Goal: Task Accomplishment & Management: Use online tool/utility

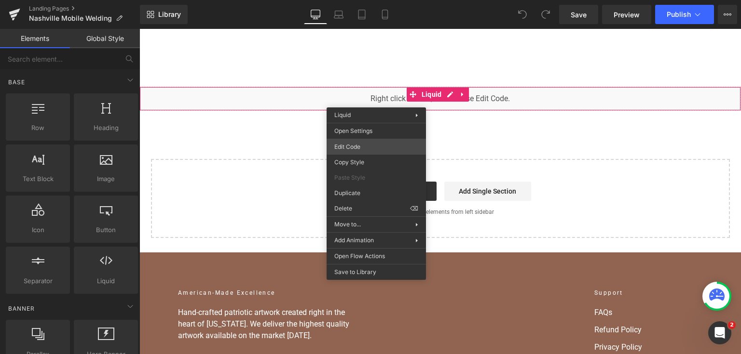
click at [388, 0] on div "You are previewing how the will restyle your page. You can not edit Elements in…" at bounding box center [370, 0] width 741 height 0
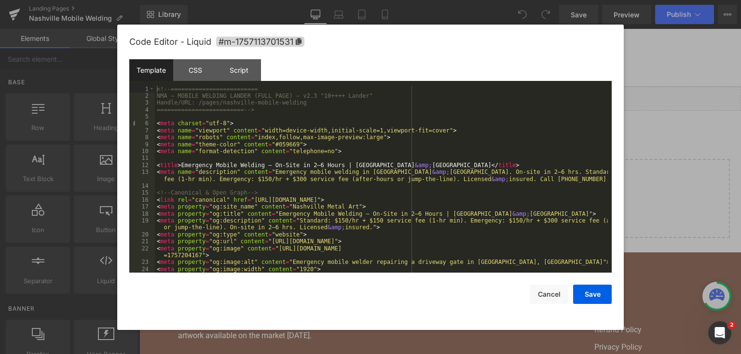
click at [311, 149] on div "<!-- ========================= NMA — MOBILE WELDING LANDER (FULL PAGE) — v2.3 "…" at bounding box center [381, 187] width 453 height 202
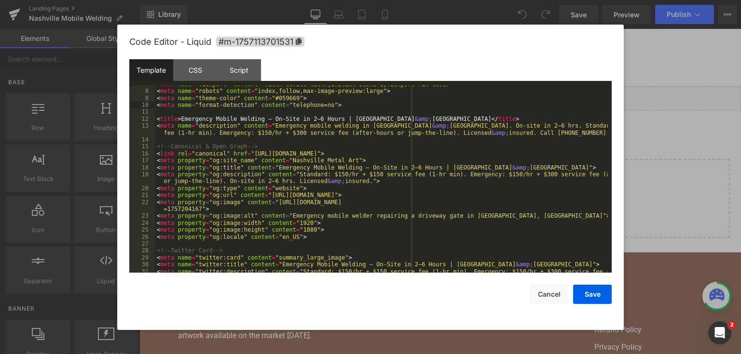
scroll to position [162, 0]
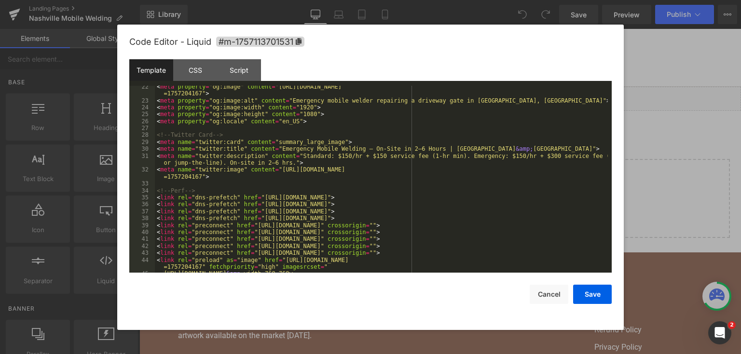
click at [315, 145] on div "< meta property = "og:image" content = "[URL][DOMAIN_NAME] =1757204167" > < met…" at bounding box center [381, 187] width 453 height 208
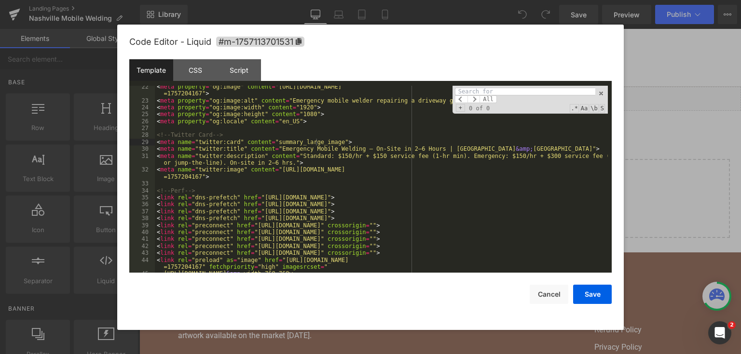
click at [299, 214] on div "< meta property = "og:image" content = "[URL][DOMAIN_NAME] =1757204167" > < met…" at bounding box center [381, 187] width 453 height 208
click at [482, 92] on input at bounding box center [525, 92] width 140 height 8
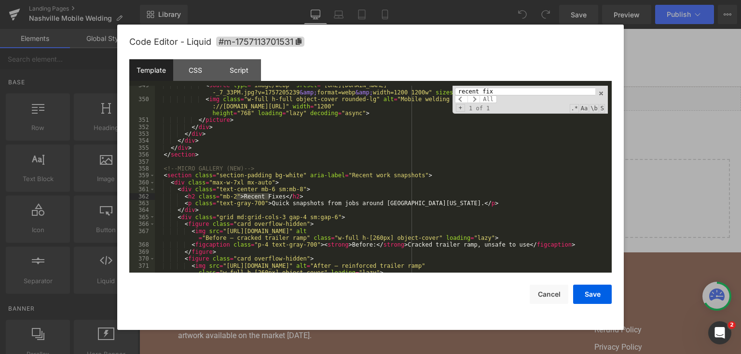
scroll to position [3163, 0]
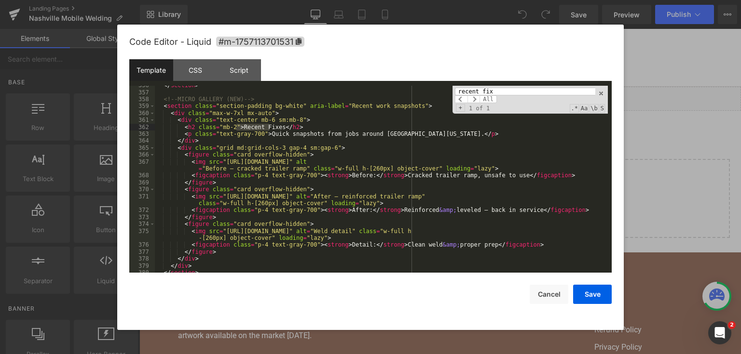
type input "recent fix"
click at [405, 161] on div "</ section > <!-- MICRO GALLERY (NEW) --> < section class = "section-padding bg…" at bounding box center [381, 183] width 453 height 202
drag, startPoint x: 476, startPoint y: 195, endPoint x: 221, endPoint y: 199, distance: 255.6
click at [221, 199] on div "</ section > <!-- MICRO GALLERY (NEW) --> < section class = "section-padding bg…" at bounding box center [381, 183] width 453 height 202
click at [604, 297] on button "Save" at bounding box center [592, 294] width 39 height 19
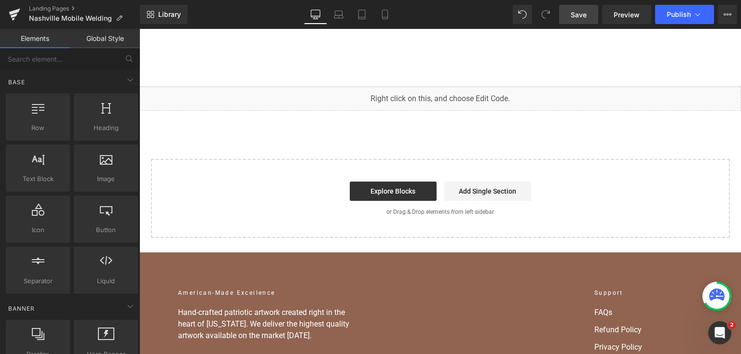
click at [585, 21] on link "Save" at bounding box center [578, 14] width 39 height 19
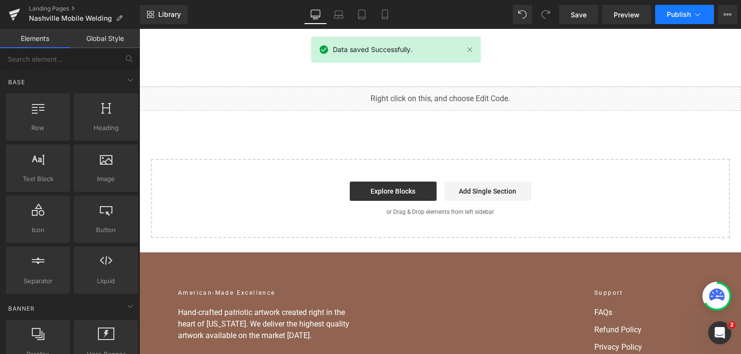
click at [671, 13] on span "Publish" at bounding box center [678, 15] width 24 height 8
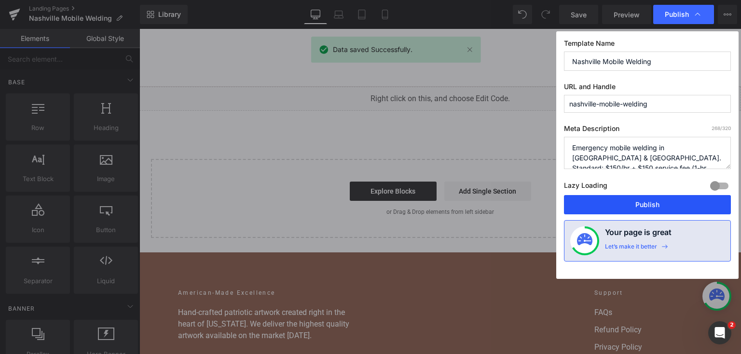
click at [663, 201] on button "Publish" at bounding box center [647, 204] width 167 height 19
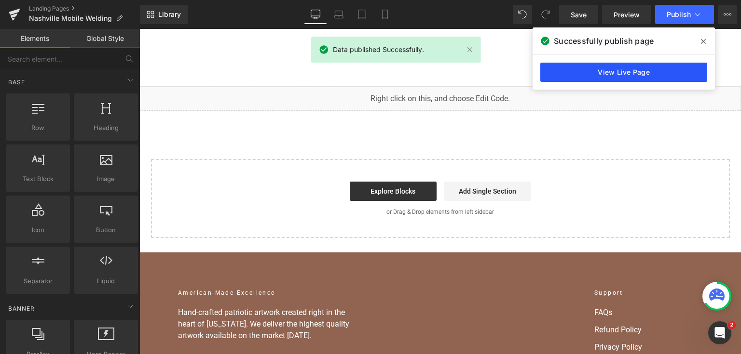
click at [664, 73] on link "View Live Page" at bounding box center [623, 72] width 167 height 19
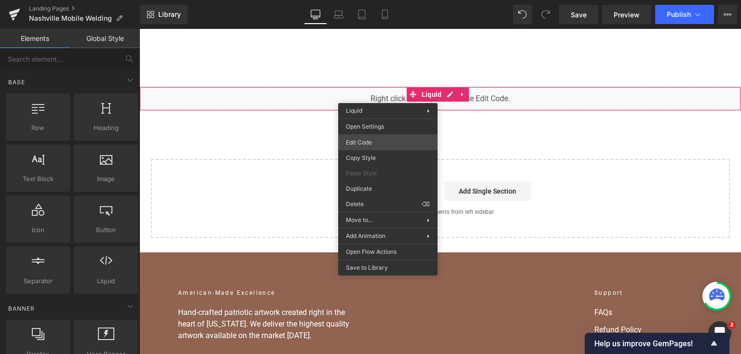
click at [396, 0] on div "You are previewing how the will restyle your page. You can not edit Elements in…" at bounding box center [370, 0] width 741 height 0
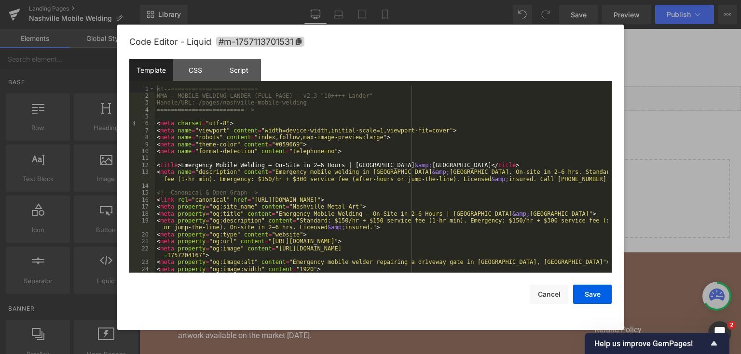
click at [363, 203] on div "<!-- ========================= NMA — MOBILE WELDING LANDER (FULL PAGE) — v2.3 "…" at bounding box center [381, 187] width 453 height 202
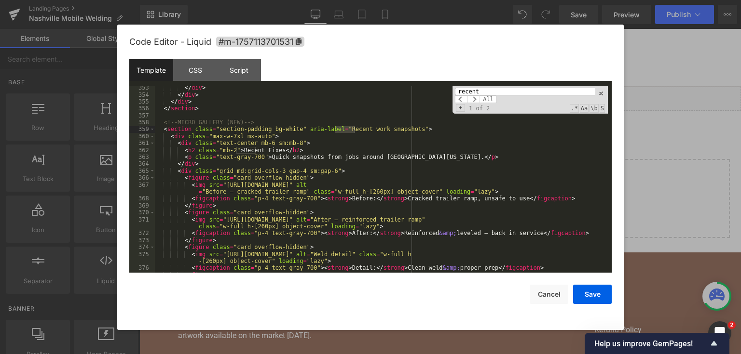
scroll to position [3163, 0]
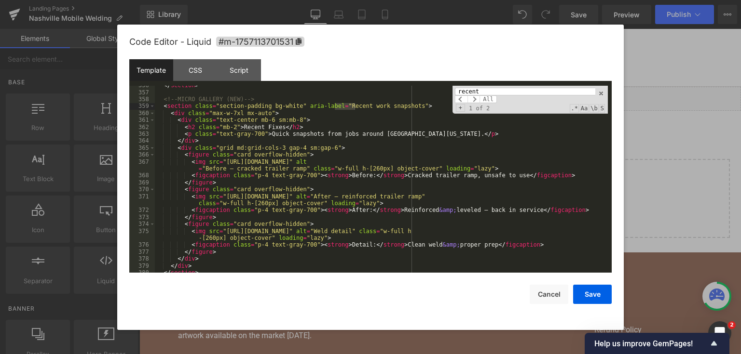
type input "recent"
drag, startPoint x: 476, startPoint y: 231, endPoint x: 465, endPoint y: 233, distance: 11.7
click at [465, 233] on div "</ section > <!-- MICRO GALLERY (NEW) --> < section class = "section-padding bg…" at bounding box center [381, 183] width 453 height 202
click at [480, 235] on div "</ section > <!-- MICRO GALLERY (NEW) --> < section class = "section-padding bg…" at bounding box center [381, 183] width 453 height 202
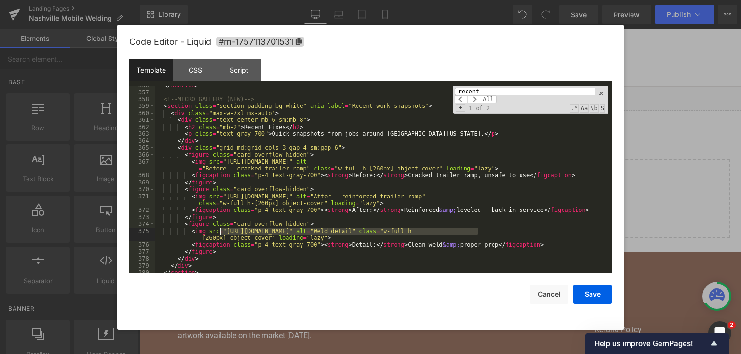
drag, startPoint x: 478, startPoint y: 232, endPoint x: 219, endPoint y: 233, distance: 259.0
click at [219, 233] on div "</ section > <!-- MICRO GALLERY (NEW) --> < section class = "section-padding bg…" at bounding box center [381, 183] width 453 height 202
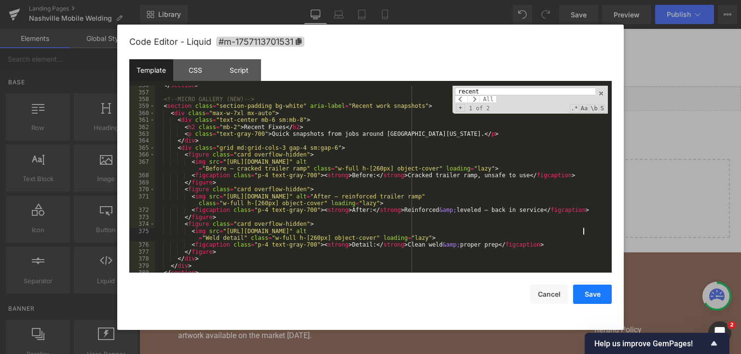
click at [598, 296] on button "Save" at bounding box center [592, 294] width 39 height 19
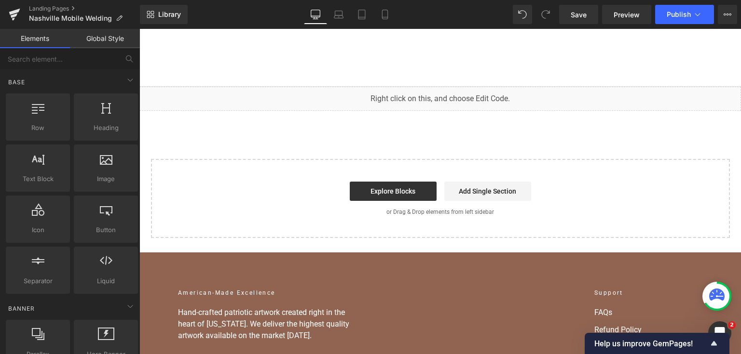
click at [587, 3] on div "Library Desktop Desktop Laptop Tablet Mobile Save Preview Publish Scheduled Vie…" at bounding box center [440, 14] width 601 height 29
click at [584, 11] on span "Save" at bounding box center [578, 15] width 16 height 10
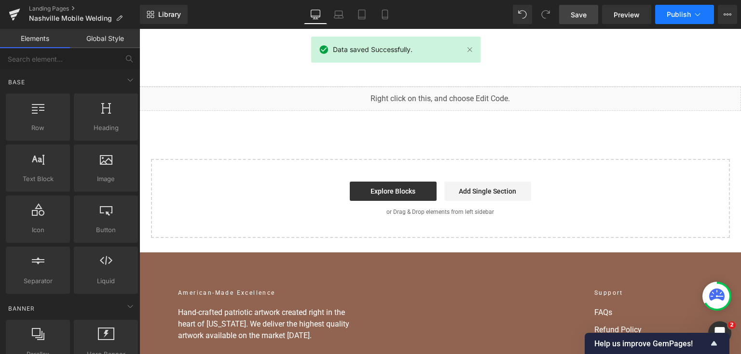
click at [668, 14] on span "Publish" at bounding box center [678, 15] width 24 height 8
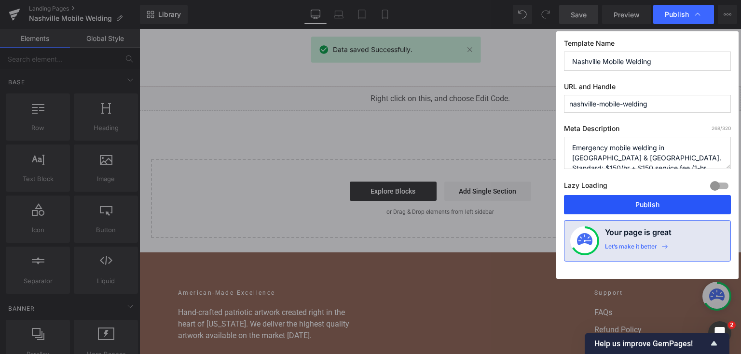
click at [649, 201] on button "Publish" at bounding box center [647, 204] width 167 height 19
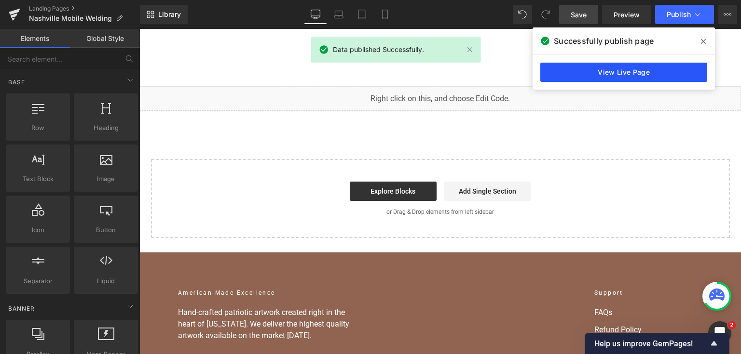
click at [646, 68] on link "View Live Page" at bounding box center [623, 72] width 167 height 19
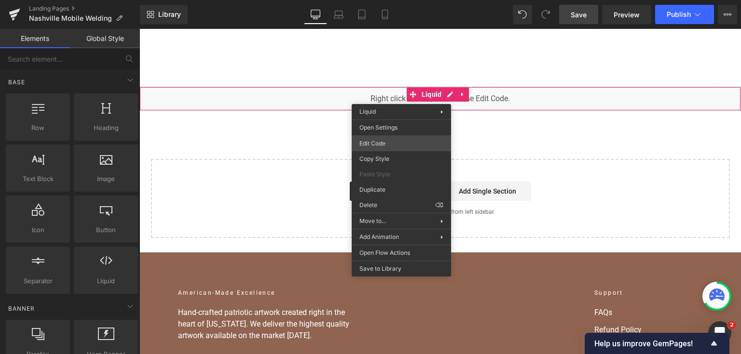
click at [387, 0] on div "You are previewing how the will restyle your page. You can not edit Elements in…" at bounding box center [370, 0] width 741 height 0
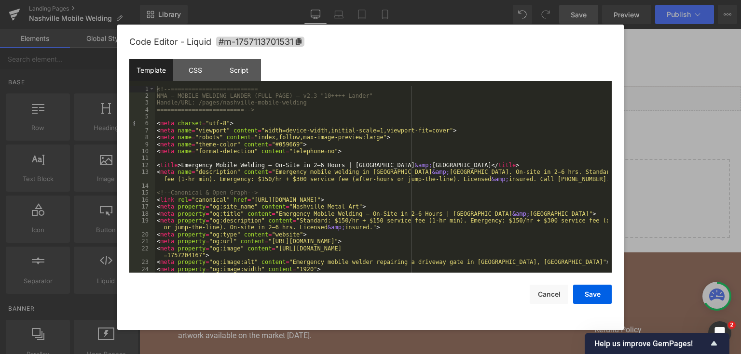
click at [413, 182] on div "<!-- ========================= NMA — MOBILE WELDING LANDER (FULL PAGE) — v2.3 "…" at bounding box center [381, 187] width 453 height 202
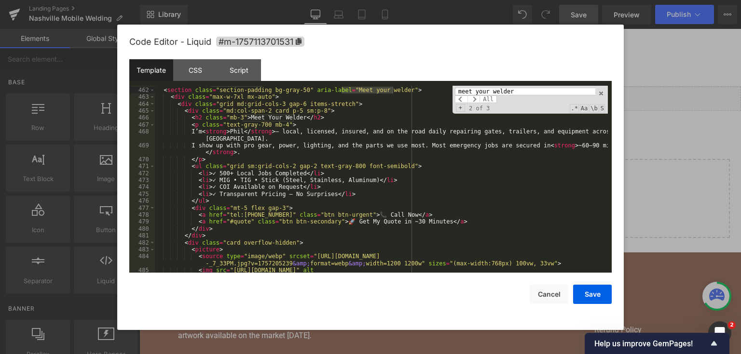
scroll to position [4126, 0]
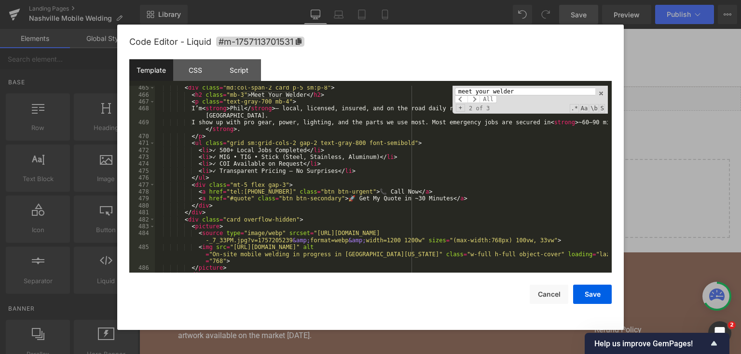
type input "meet your welder"
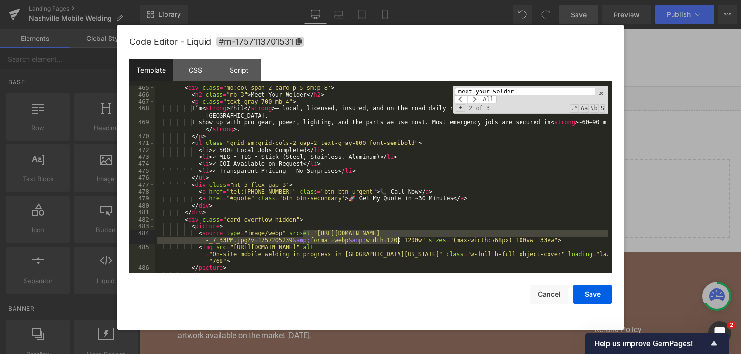
drag, startPoint x: 303, startPoint y: 233, endPoint x: 397, endPoint y: 240, distance: 94.3
click at [397, 240] on div "< div class = "md:col-span-2 card p-5 sm:p-8" > < h2 class = "mb-3" > Meet Your…" at bounding box center [381, 185] width 453 height 202
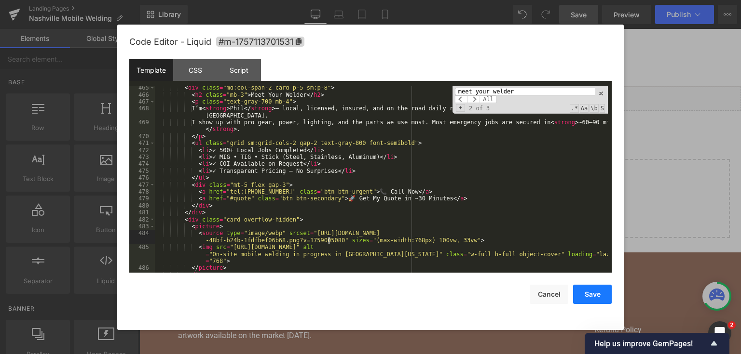
click at [595, 298] on button "Save" at bounding box center [592, 294] width 39 height 19
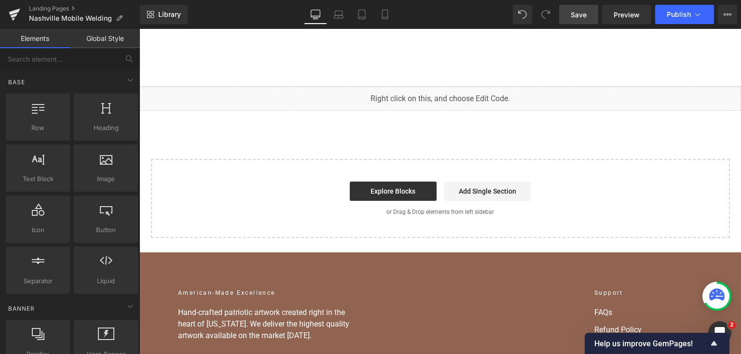
click at [583, 14] on span "Save" at bounding box center [578, 15] width 16 height 10
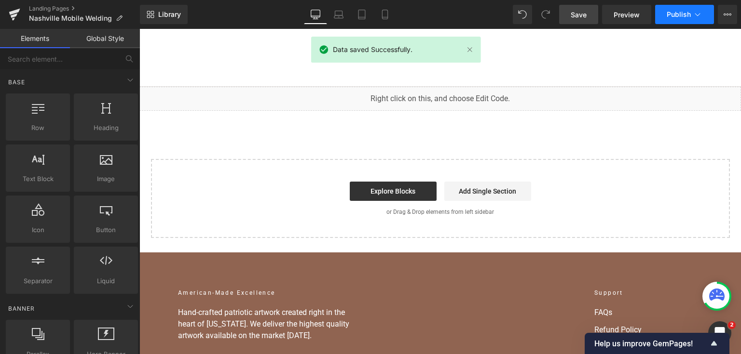
click at [673, 14] on span "Publish" at bounding box center [678, 15] width 24 height 8
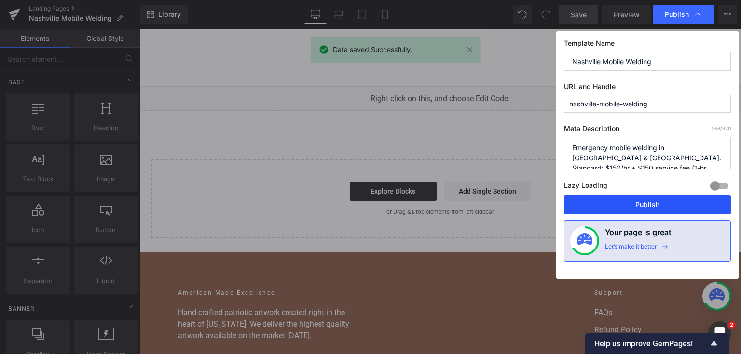
click at [615, 203] on button "Publish" at bounding box center [647, 204] width 167 height 19
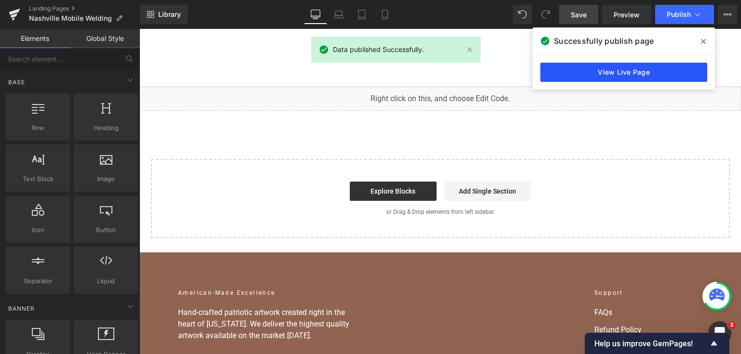
click at [638, 73] on link "View Live Page" at bounding box center [623, 72] width 167 height 19
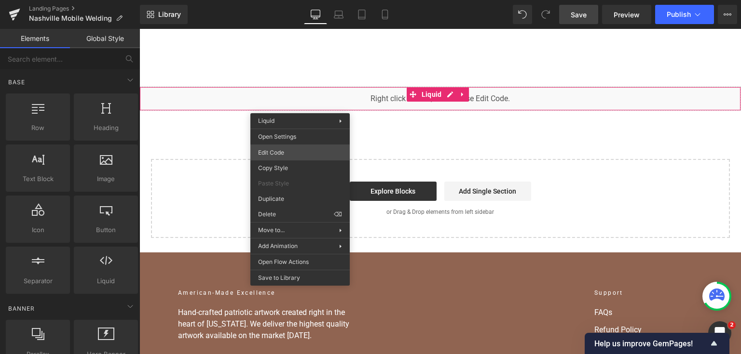
click at [299, 0] on div "You are previewing how the will restyle your page. You can not edit Elements in…" at bounding box center [370, 0] width 741 height 0
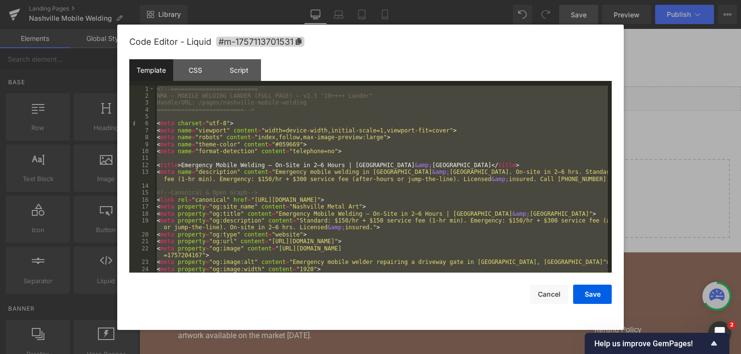
drag, startPoint x: 724, startPoint y: 134, endPoint x: 584, endPoint y: 104, distance: 143.1
click at [724, 134] on div at bounding box center [370, 177] width 741 height 354
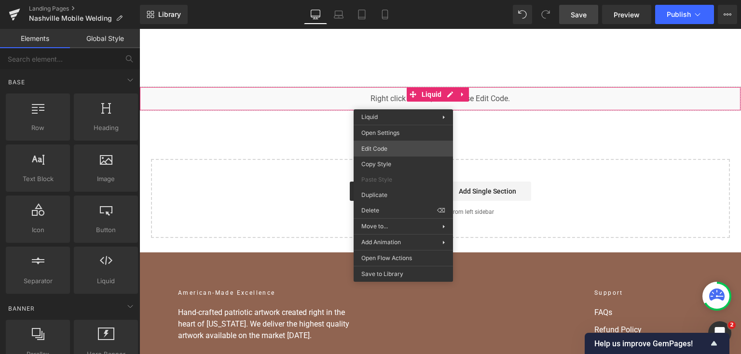
click at [407, 0] on div "You are previewing how the will restyle your page. You can not edit Elements in…" at bounding box center [370, 0] width 741 height 0
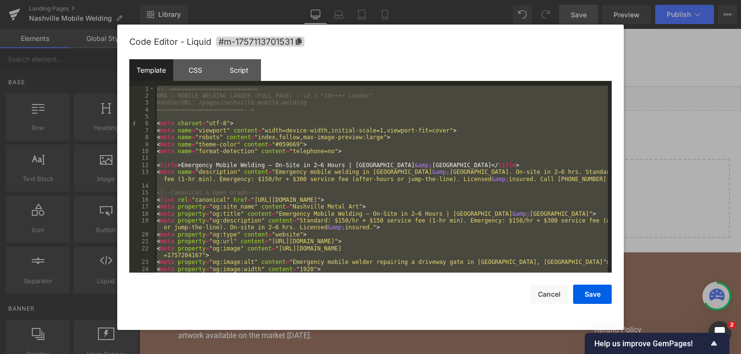
scroll to position [6534, 0]
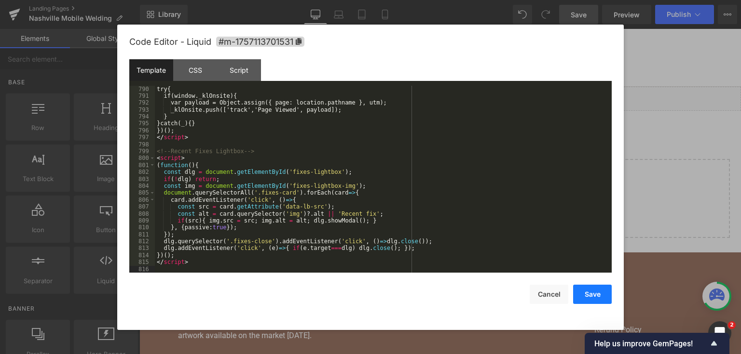
click at [595, 297] on button "Save" at bounding box center [592, 294] width 39 height 19
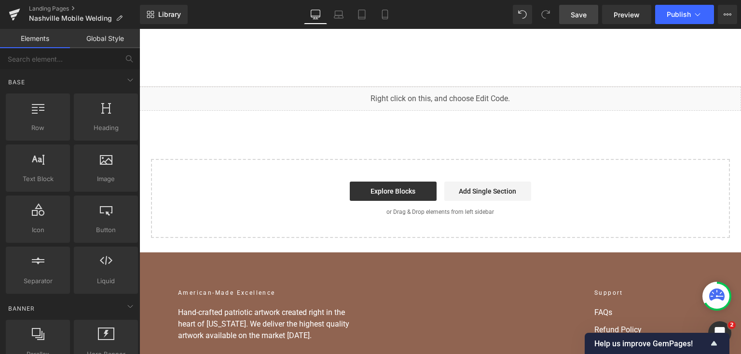
click at [591, 5] on link "Save" at bounding box center [578, 14] width 39 height 19
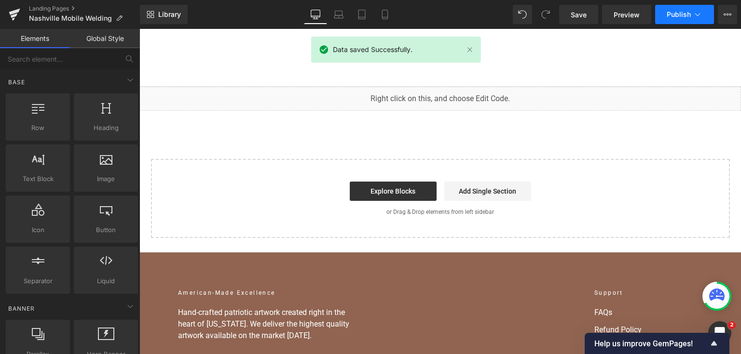
click at [679, 22] on button "Publish" at bounding box center [684, 14] width 59 height 19
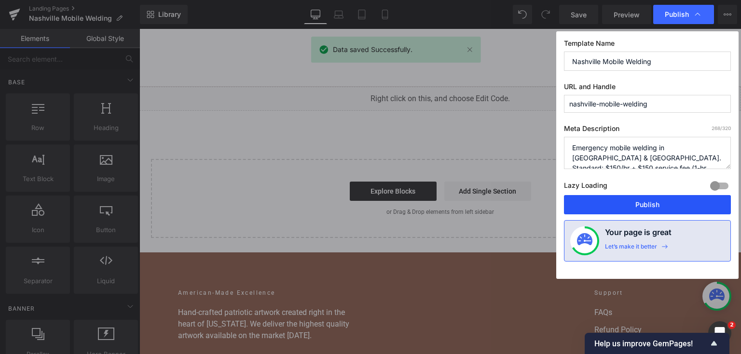
click at [629, 202] on button "Publish" at bounding box center [647, 204] width 167 height 19
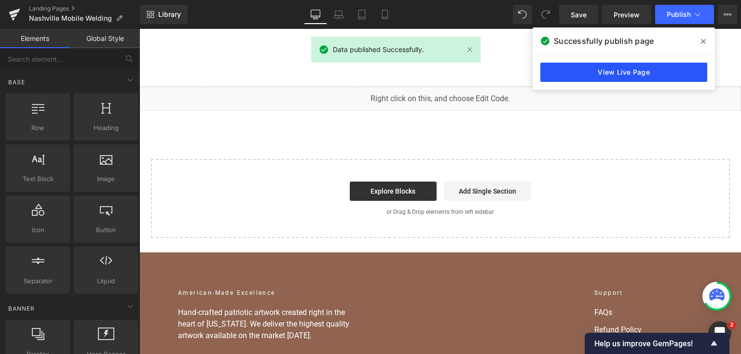
click at [598, 72] on link "View Live Page" at bounding box center [623, 72] width 167 height 19
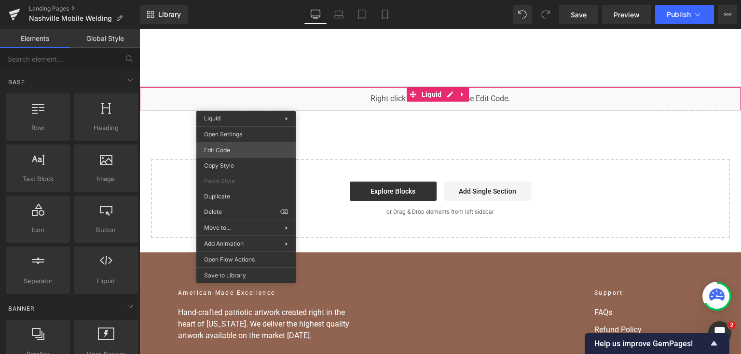
click at [251, 0] on div "You are previewing how the will restyle your page. You can not edit Elements in…" at bounding box center [370, 0] width 741 height 0
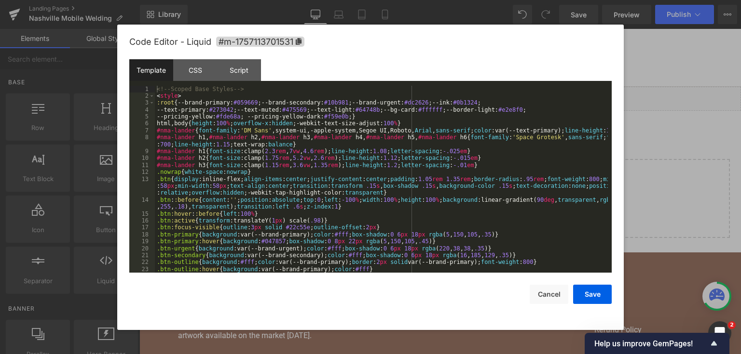
click at [252, 152] on div "<!-- Scoped Base Styles --> < style > :root { --brand-primary: #059669 ;--brand…" at bounding box center [381, 190] width 453 height 208
click at [162, 90] on div "<!-- Scoped Base Styles --> < style > :root { --brand-primary: #059669 ;--brand…" at bounding box center [381, 190] width 453 height 208
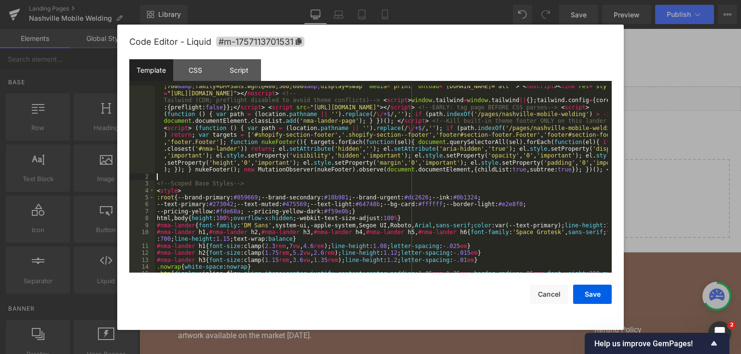
scroll to position [204, 0]
drag, startPoint x: 481, startPoint y: 109, endPoint x: 590, endPoint y: 291, distance: 212.0
click at [590, 291] on button "Save" at bounding box center [592, 294] width 39 height 19
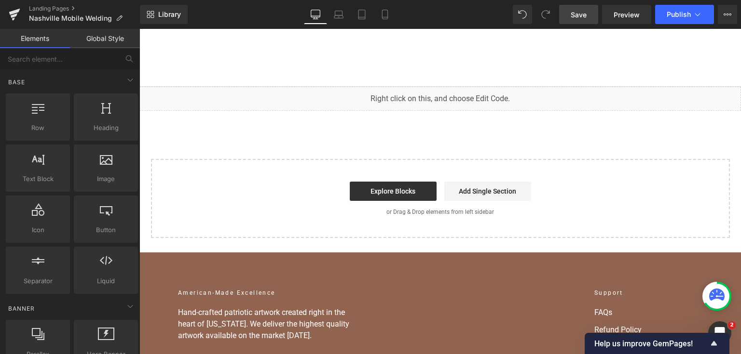
click at [584, 12] on span "Save" at bounding box center [578, 15] width 16 height 10
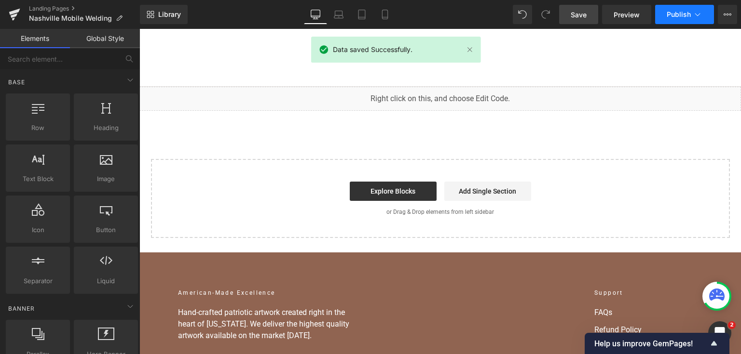
click at [675, 15] on span "Publish" at bounding box center [678, 15] width 24 height 8
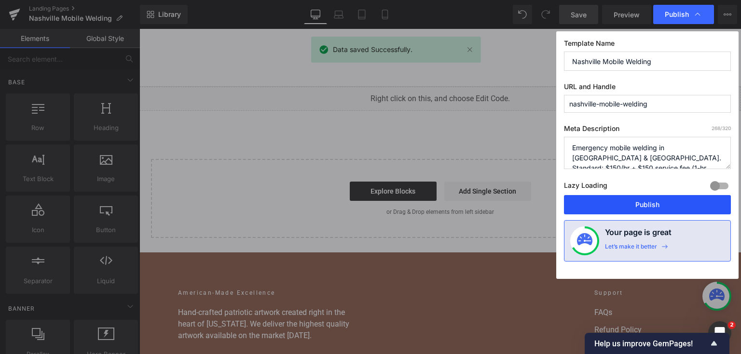
drag, startPoint x: 637, startPoint y: 203, endPoint x: 410, endPoint y: 109, distance: 245.6
click at [637, 203] on button "Publish" at bounding box center [647, 204] width 167 height 19
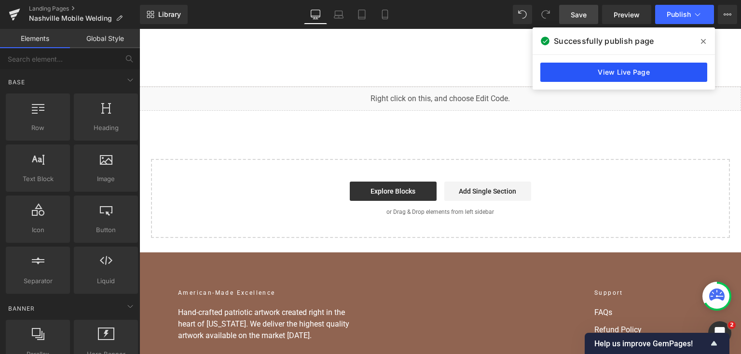
click at [575, 69] on link "View Live Page" at bounding box center [623, 72] width 167 height 19
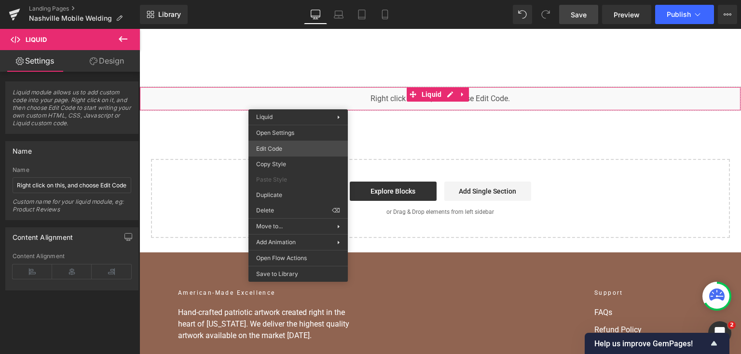
click at [297, 0] on div "You are previewing how the will restyle your page. You can not edit Elements in…" at bounding box center [370, 0] width 741 height 0
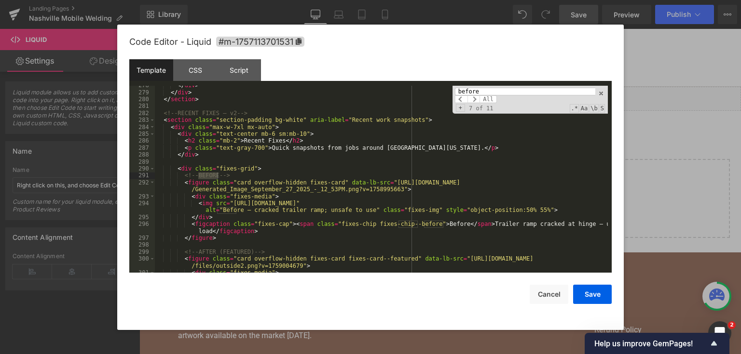
scroll to position [2874, 0]
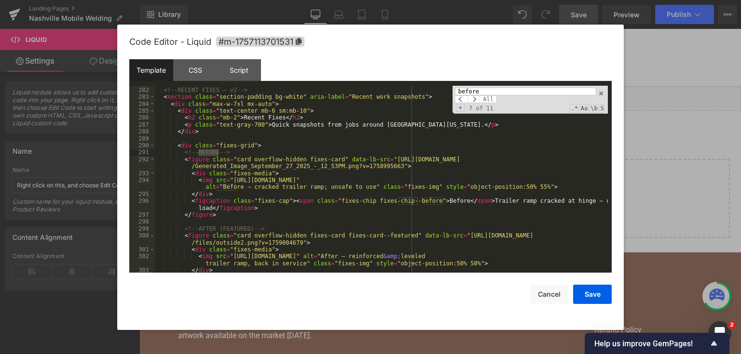
type input "before"
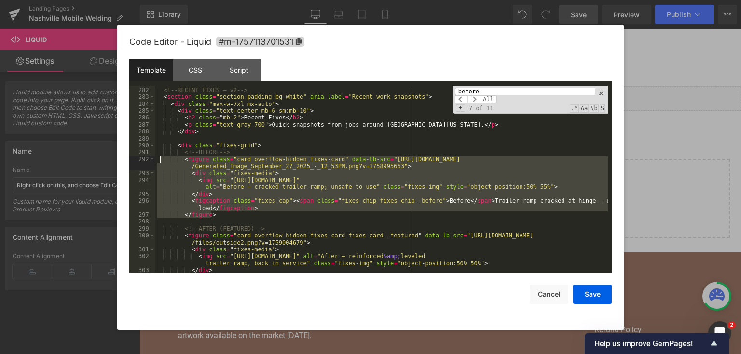
drag, startPoint x: 223, startPoint y: 216, endPoint x: 161, endPoint y: 162, distance: 82.4
click at [161, 162] on div "<!-- RECENT FIXES — v2 --> < section class = "section-padding bg-white" aria-la…" at bounding box center [381, 181] width 453 height 202
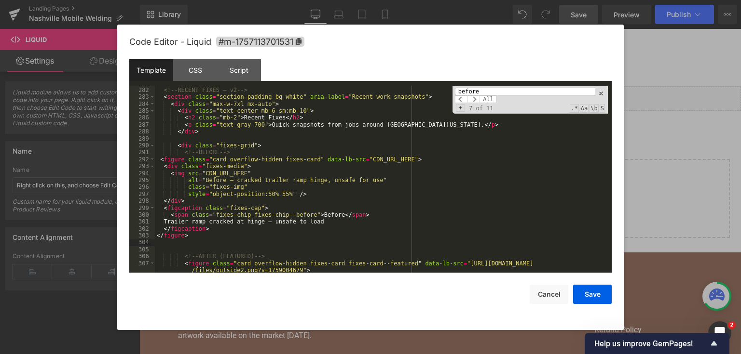
click at [244, 173] on div "<!-- RECENT FIXES — v2 --> < section class = "section-padding bg-white" aria-la…" at bounding box center [381, 184] width 453 height 208
drag, startPoint x: 595, startPoint y: 302, endPoint x: 455, endPoint y: 271, distance: 143.7
click at [595, 302] on button "Save" at bounding box center [592, 294] width 39 height 19
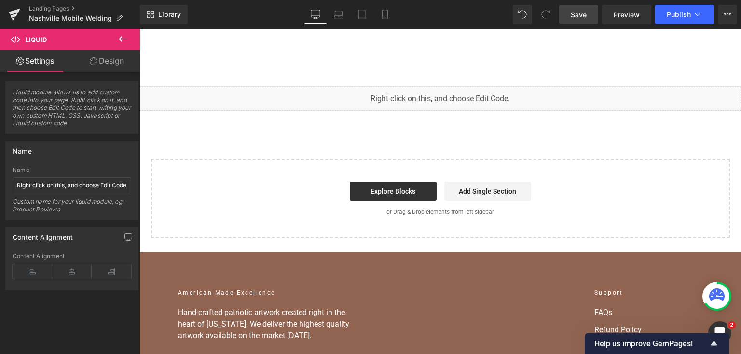
click at [574, 16] on span "Save" at bounding box center [578, 15] width 16 height 10
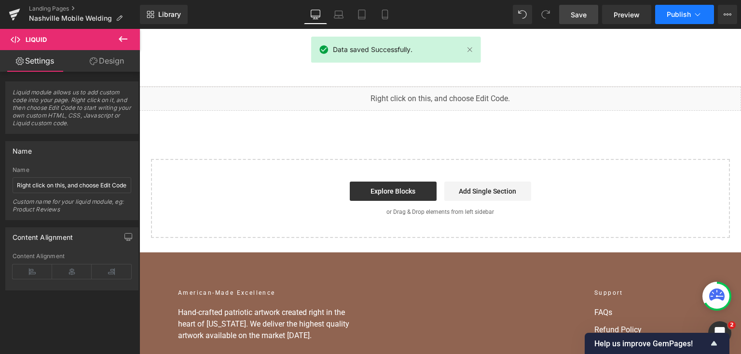
click at [680, 14] on span "Publish" at bounding box center [678, 15] width 24 height 8
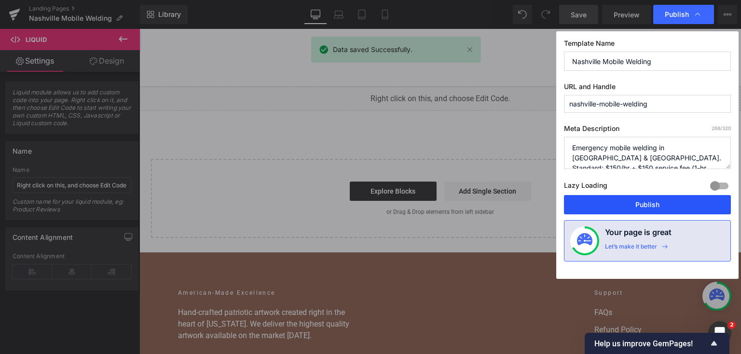
drag, startPoint x: 667, startPoint y: 211, endPoint x: 511, endPoint y: 170, distance: 161.9
click at [667, 211] on button "Publish" at bounding box center [647, 204] width 167 height 19
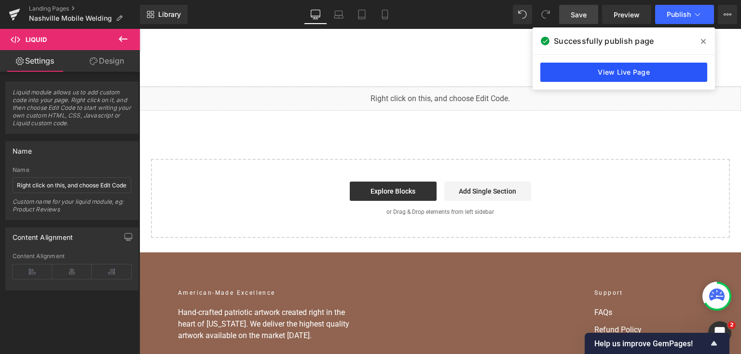
click at [591, 74] on link "View Live Page" at bounding box center [623, 72] width 167 height 19
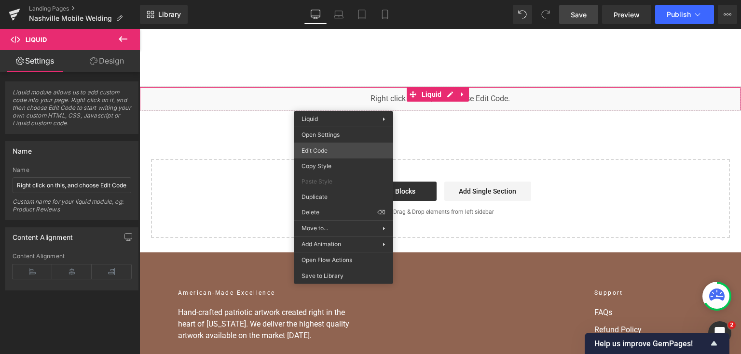
click at [340, 0] on div "You are previewing how the will restyle your page. You can not edit Elements in…" at bounding box center [370, 0] width 741 height 0
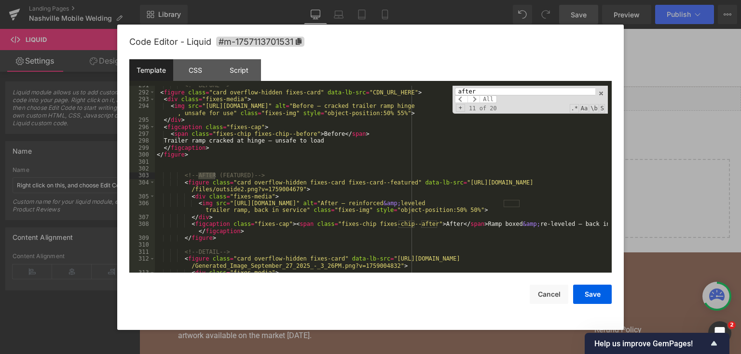
scroll to position [2964, 0]
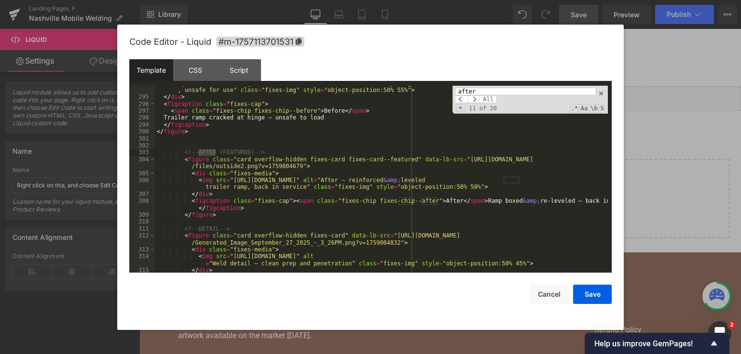
type input "after"
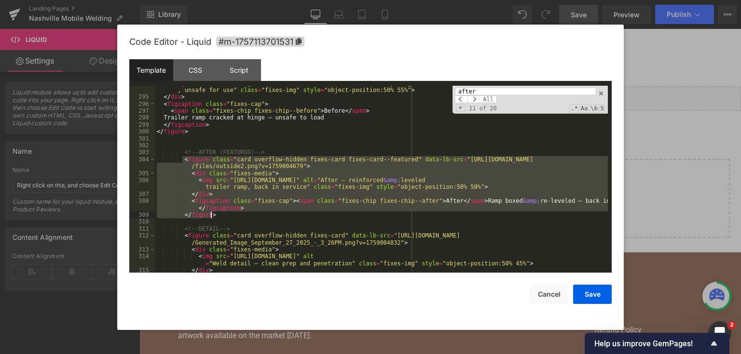
drag, startPoint x: 181, startPoint y: 157, endPoint x: 229, endPoint y: 215, distance: 75.0
click at [229, 215] on div "< img src = "[URL][DOMAIN_NAME]" alt = "Before — cracked trailer ramp hinge , u…" at bounding box center [381, 184] width 453 height 208
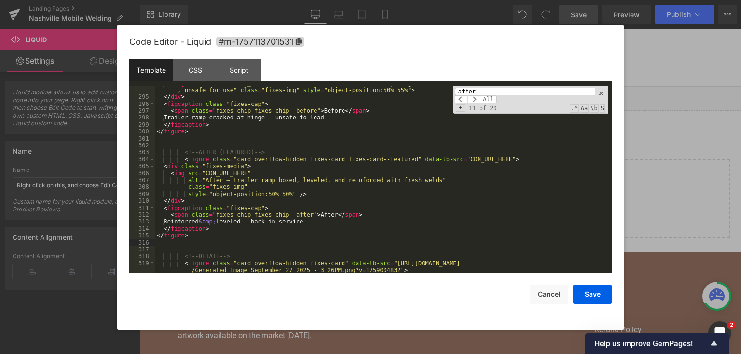
click at [237, 190] on div "< img src = "[URL][DOMAIN_NAME]" alt = "Before — cracked trailer ramp hinge , u…" at bounding box center [381, 187] width 453 height 215
click at [239, 175] on div "< img src = "[URL][DOMAIN_NAME]" alt = "Before — cracked trailer ramp hinge , u…" at bounding box center [381, 187] width 453 height 215
click at [602, 291] on button "Save" at bounding box center [592, 294] width 39 height 19
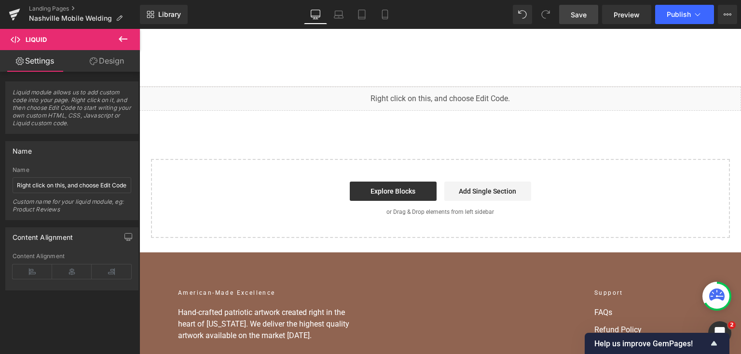
click at [574, 16] on span "Save" at bounding box center [578, 15] width 16 height 10
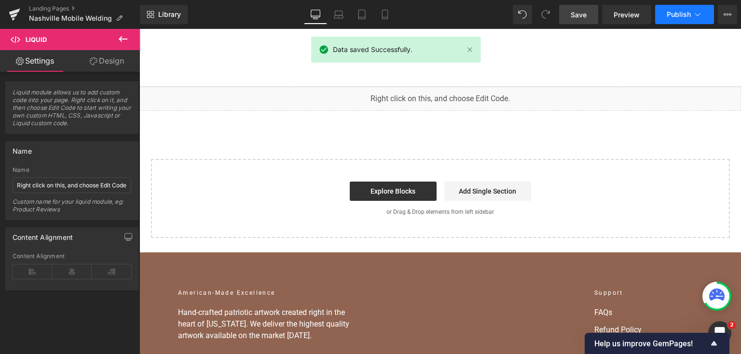
click at [675, 15] on span "Publish" at bounding box center [678, 15] width 24 height 8
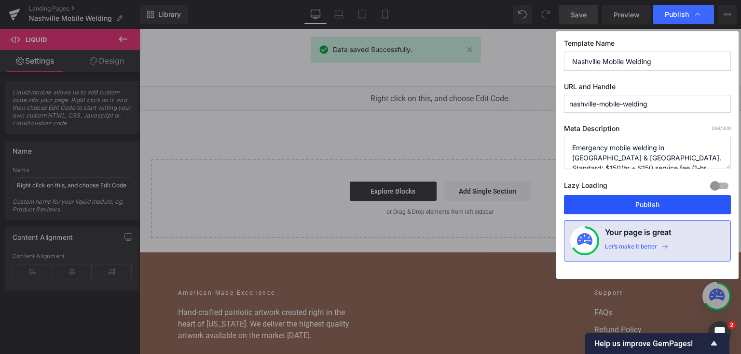
click at [646, 199] on button "Publish" at bounding box center [647, 204] width 167 height 19
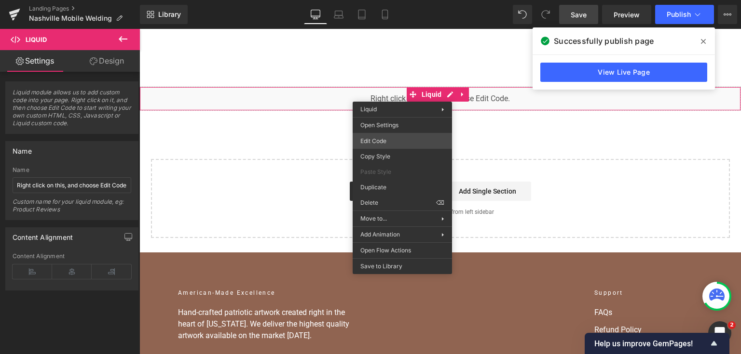
click at [393, 0] on div "You are previewing how the will restyle your page. You can not edit Elements in…" at bounding box center [370, 0] width 741 height 0
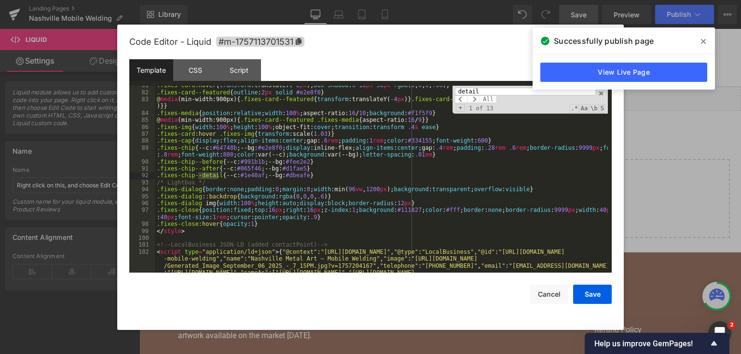
scroll to position [3031, 0]
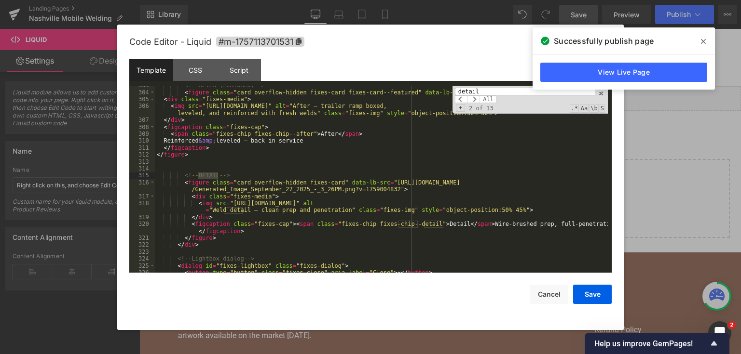
type input "detail"
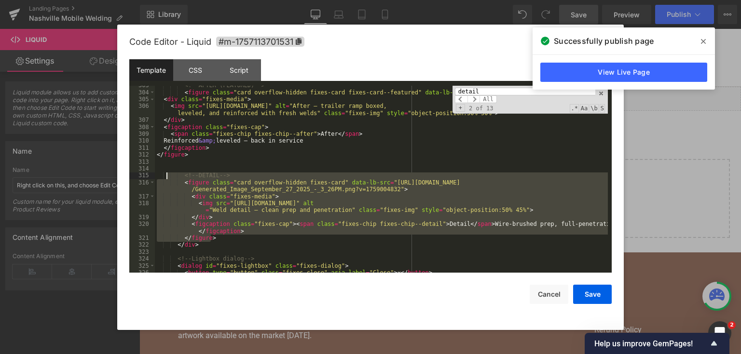
drag, startPoint x: 217, startPoint y: 239, endPoint x: 167, endPoint y: 175, distance: 81.1
click at [167, 175] on div "<!-- AFTER (FEATURED) --> < figure class = "card overflow-hidden fixes-card fix…" at bounding box center [381, 183] width 453 height 202
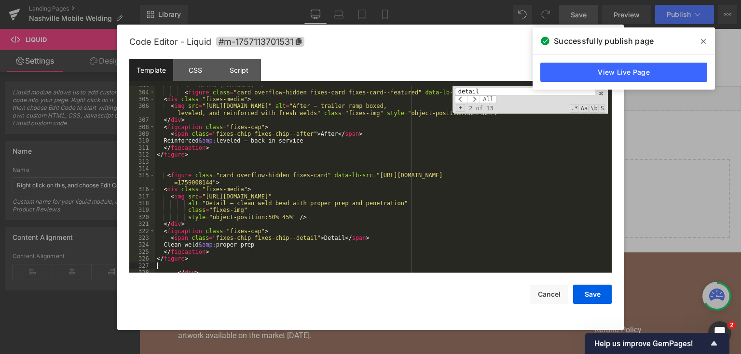
drag, startPoint x: 588, startPoint y: 291, endPoint x: 575, endPoint y: 58, distance: 233.8
click at [588, 291] on button "Save" at bounding box center [592, 294] width 39 height 19
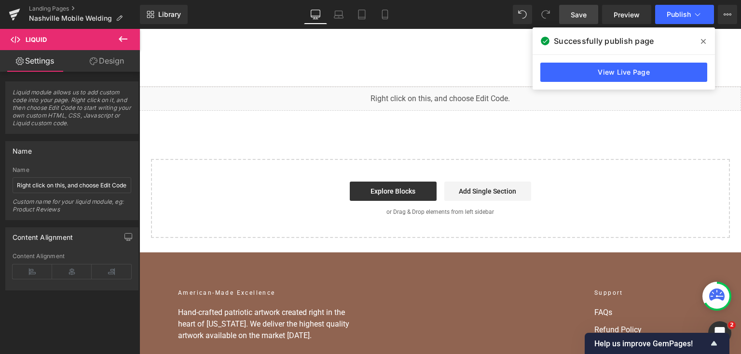
click at [576, 19] on link "Save" at bounding box center [578, 14] width 39 height 19
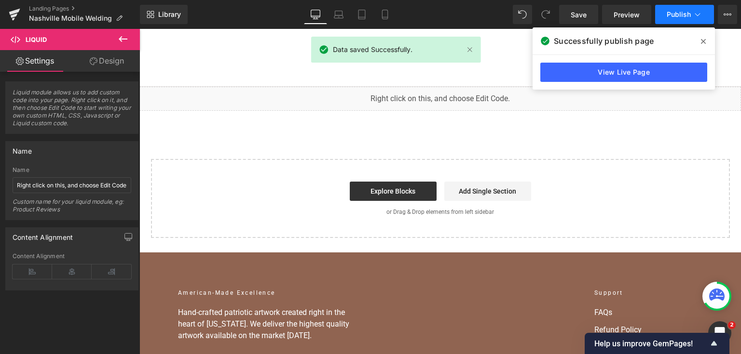
click at [681, 10] on button "Publish" at bounding box center [684, 14] width 59 height 19
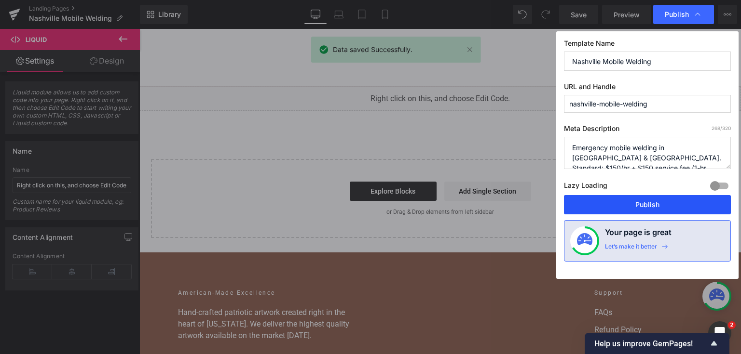
drag, startPoint x: 537, startPoint y: 168, endPoint x: 676, endPoint y: 197, distance: 142.3
click at [676, 197] on button "Publish" at bounding box center [647, 204] width 167 height 19
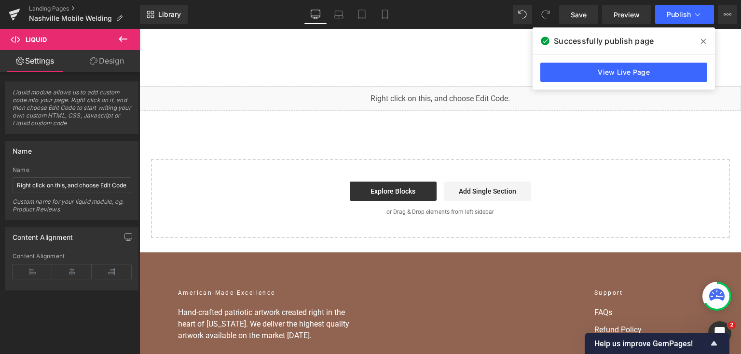
click at [705, 38] on icon at bounding box center [703, 42] width 5 height 8
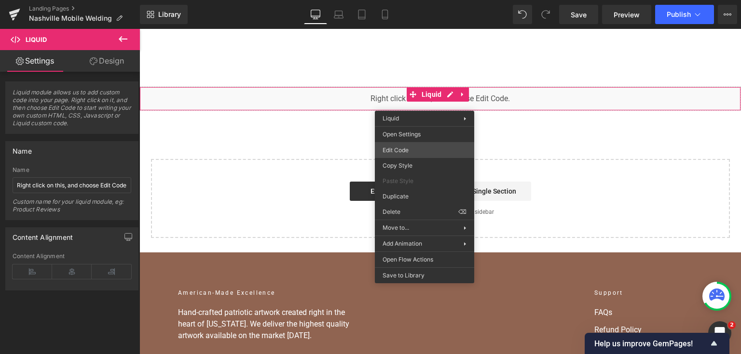
click at [418, 0] on div "You are previewing how the will restyle your page. You can not edit Elements in…" at bounding box center [370, 0] width 741 height 0
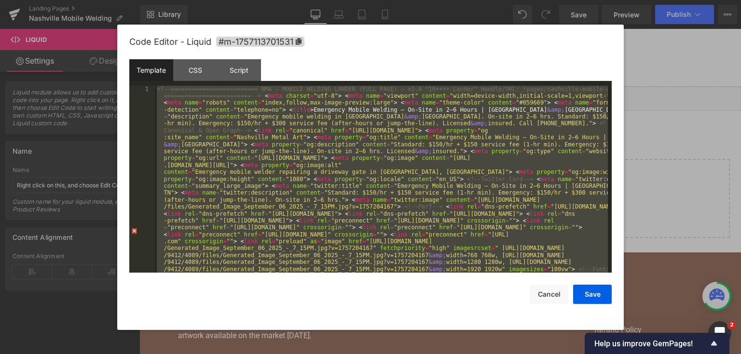
drag, startPoint x: 702, startPoint y: 150, endPoint x: 491, endPoint y: 0, distance: 258.7
click at [702, 150] on div at bounding box center [370, 177] width 741 height 354
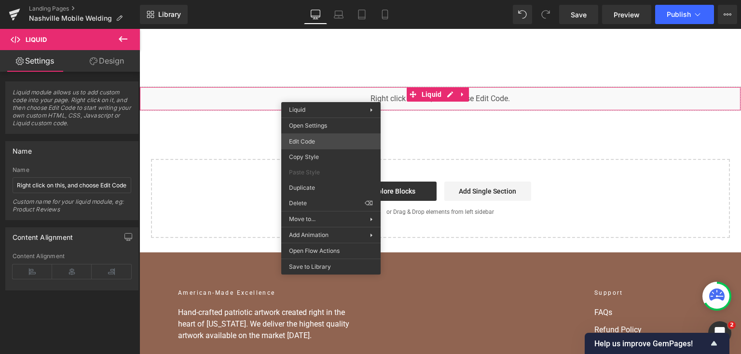
click at [332, 0] on div "You are previewing how the will restyle your page. You can not edit Elements in…" at bounding box center [370, 0] width 741 height 0
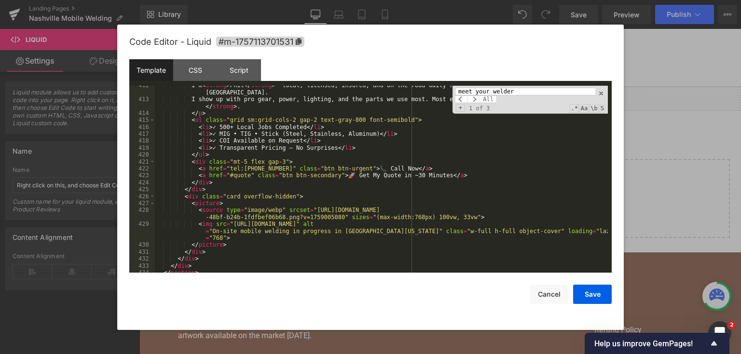
scroll to position [4043, 0]
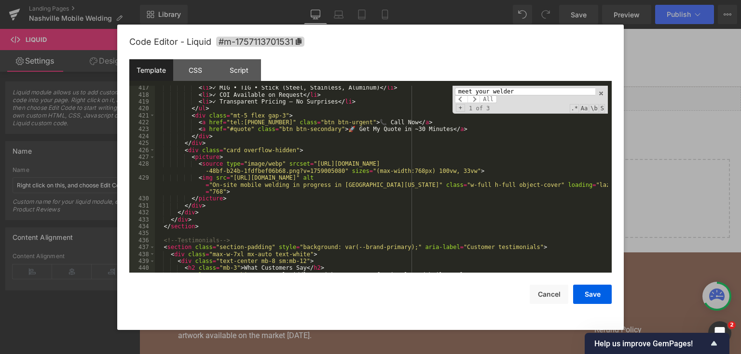
type input "meet your welder"
click at [228, 227] on div "< li > ✓ MIG • TIG • Stick (Steel, Stainless, Aluminum) </ li > < li > ✓ COI Av…" at bounding box center [381, 185] width 453 height 202
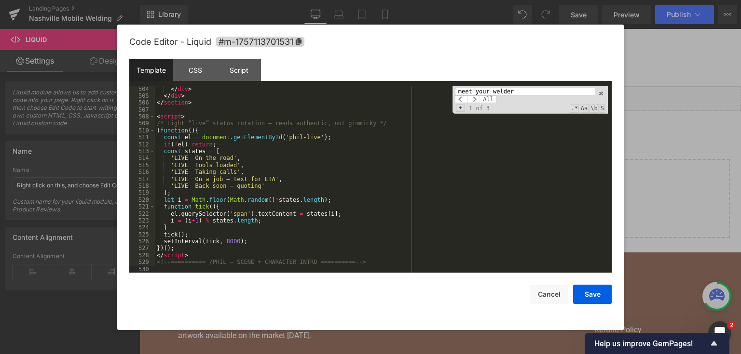
scroll to position [4697, 0]
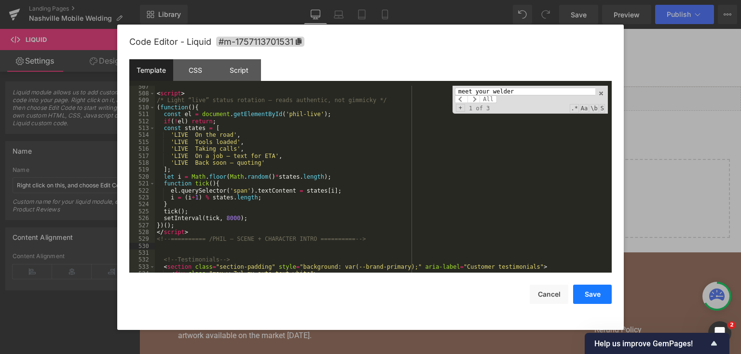
click at [592, 288] on button "Save" at bounding box center [592, 294] width 39 height 19
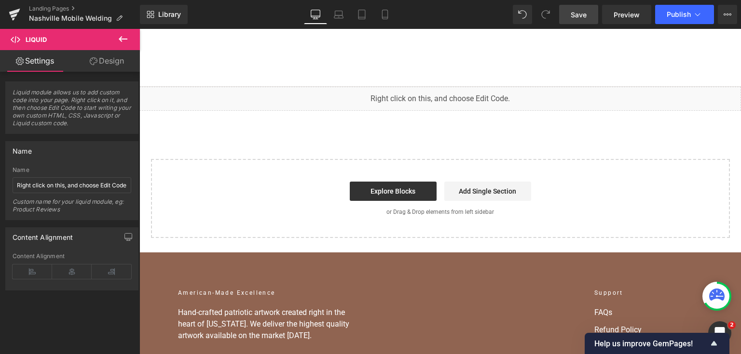
drag, startPoint x: 579, startPoint y: 11, endPoint x: 598, endPoint y: 20, distance: 21.4
click at [579, 10] on span "Save" at bounding box center [578, 15] width 16 height 10
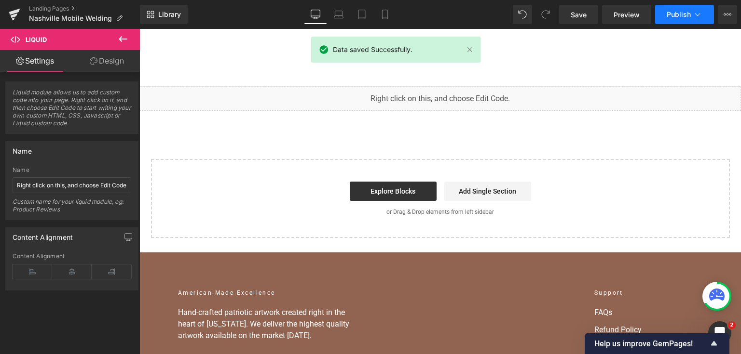
click at [678, 15] on span "Publish" at bounding box center [678, 15] width 24 height 8
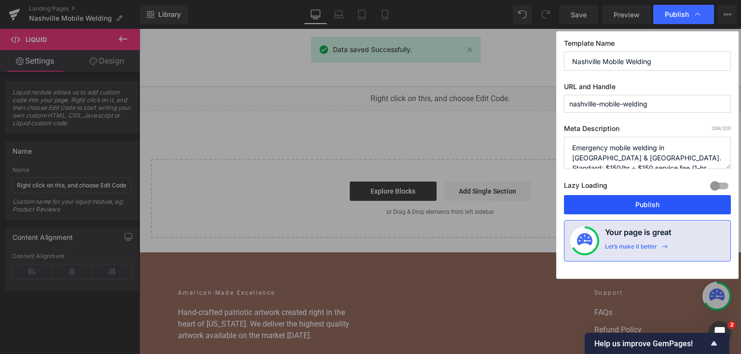
click at [640, 207] on button "Publish" at bounding box center [647, 204] width 167 height 19
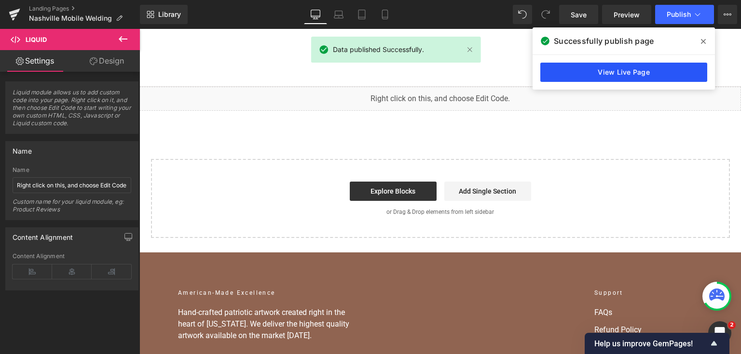
click at [636, 71] on link "View Live Page" at bounding box center [623, 72] width 167 height 19
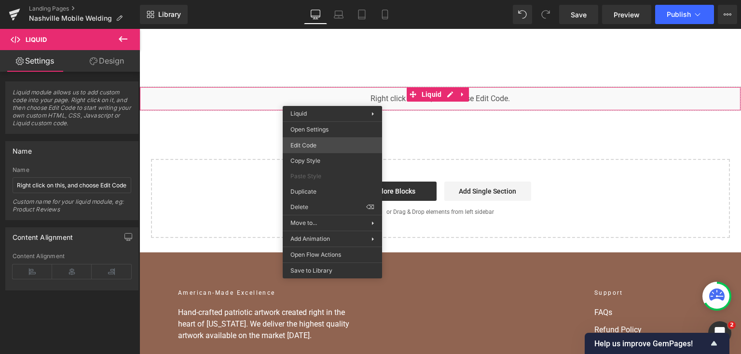
click at [336, 0] on div "You are previewing how the will restyle your page. You can not edit Elements in…" at bounding box center [370, 0] width 741 height 0
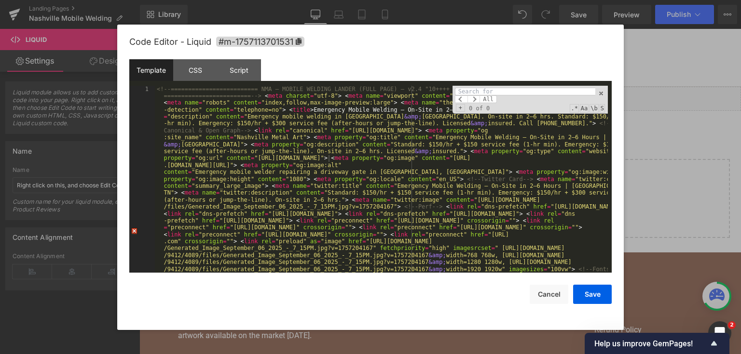
type input "w"
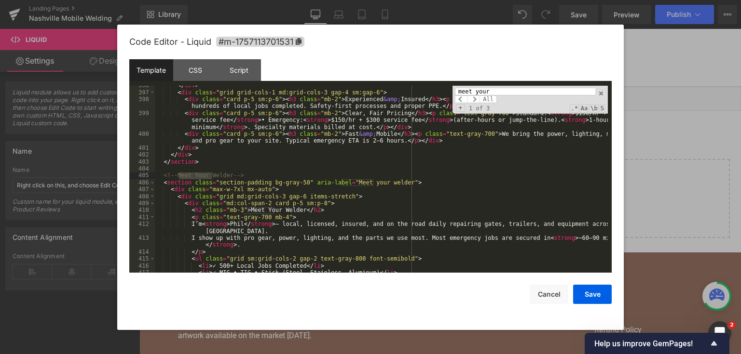
type input "meet your"
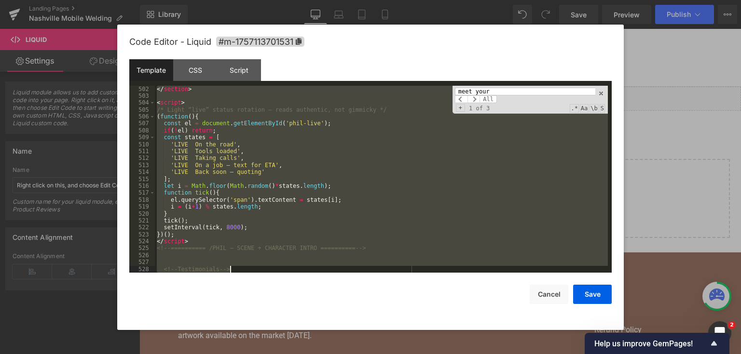
scroll to position [4708, 0]
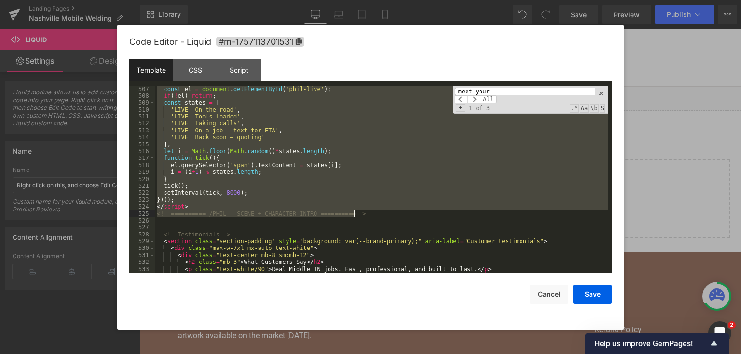
drag, startPoint x: 161, startPoint y: 173, endPoint x: 404, endPoint y: 216, distance: 247.3
click at [404, 216] on div "const el = document . getElementById ( 'phil-live' ) ; if ( ! el ) return ; con…" at bounding box center [381, 187] width 453 height 202
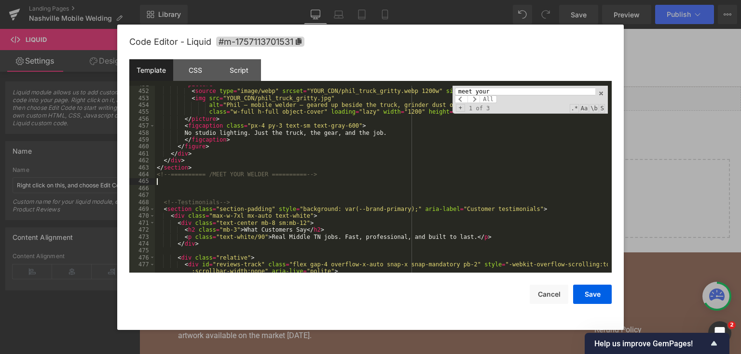
scroll to position [4289, 0]
drag, startPoint x: 584, startPoint y: 295, endPoint x: 448, endPoint y: 57, distance: 273.7
click at [584, 295] on button "Save" at bounding box center [592, 294] width 39 height 19
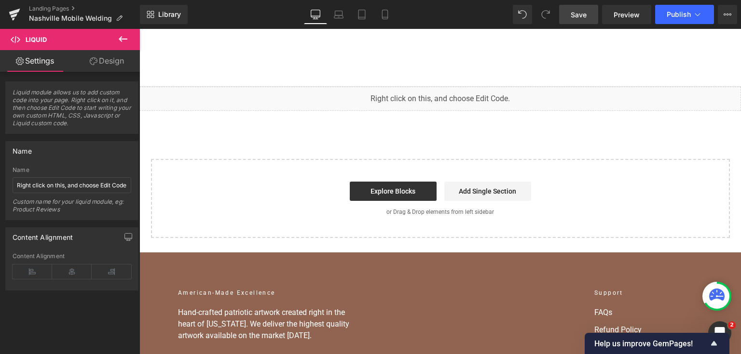
click at [571, 15] on span "Save" at bounding box center [578, 15] width 16 height 10
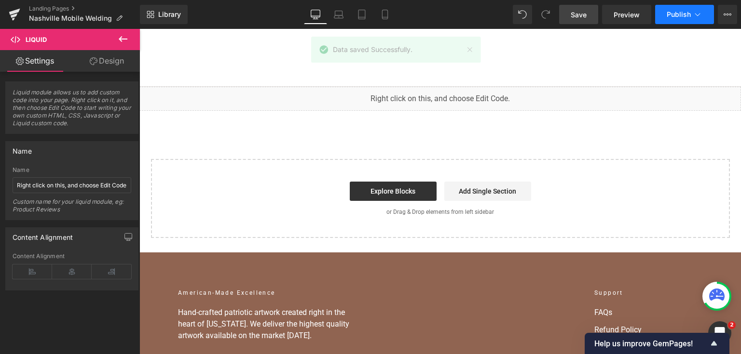
click at [693, 14] on icon at bounding box center [698, 15] width 10 height 10
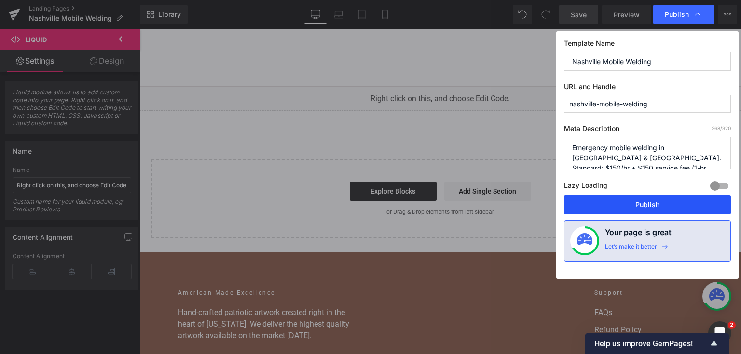
click at [629, 202] on button "Publish" at bounding box center [647, 204] width 167 height 19
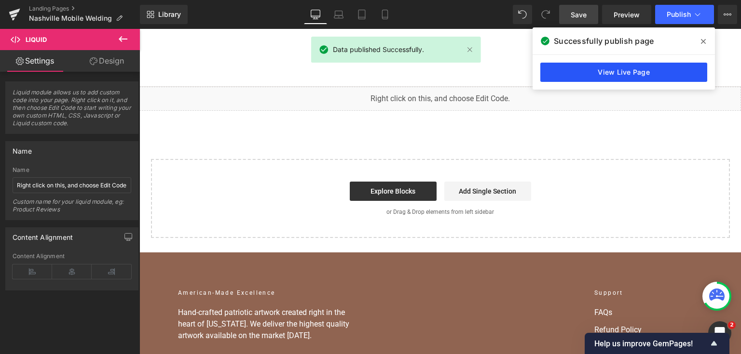
click at [660, 68] on link "View Live Page" at bounding box center [623, 72] width 167 height 19
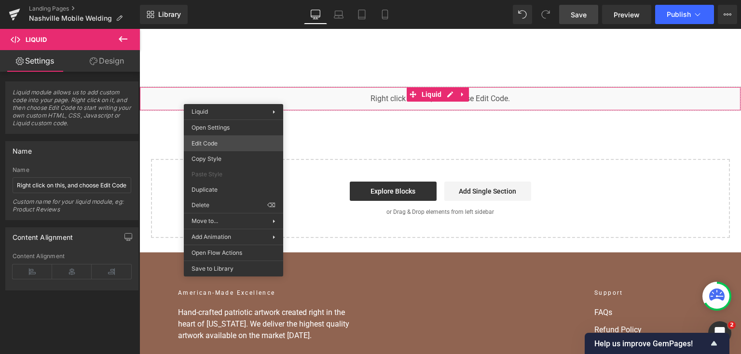
click at [243, 0] on div "You are previewing how the will restyle your page. You can not edit Elements in…" at bounding box center [370, 0] width 741 height 0
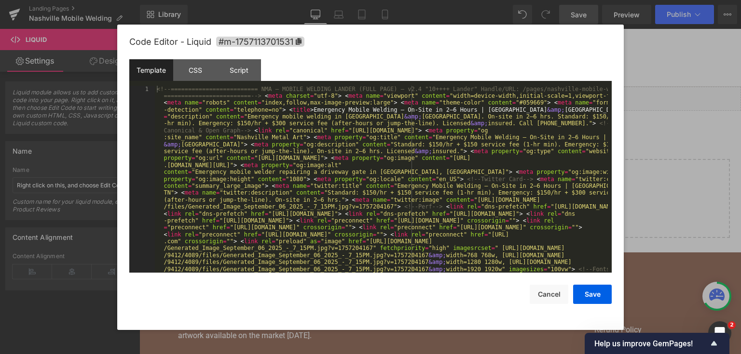
drag, startPoint x: 243, startPoint y: 147, endPoint x: 281, endPoint y: 152, distance: 38.9
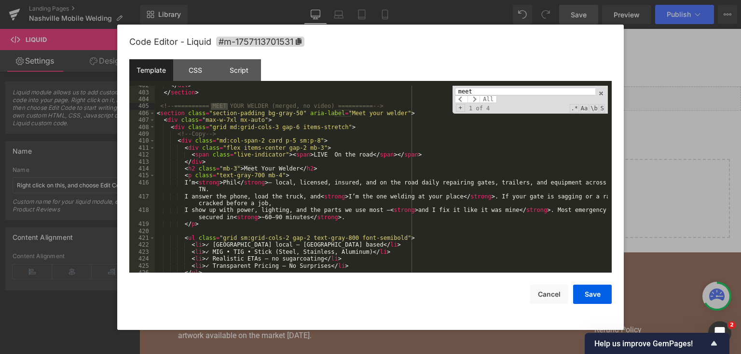
scroll to position [3927, 0]
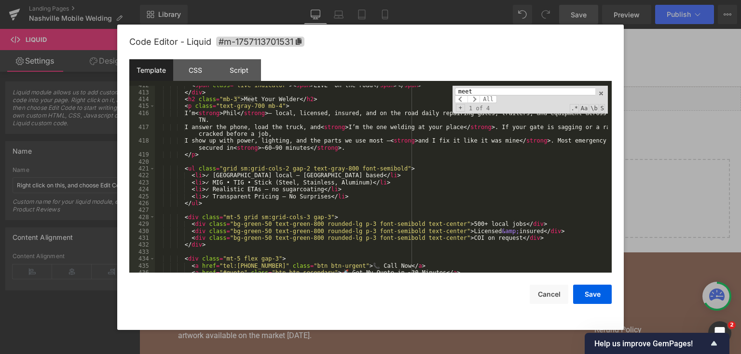
type input "meet"
click at [351, 217] on div "< span class = "live-indicator" > < span > LIVE On the road </ span > </ span >…" at bounding box center [381, 183] width 453 height 202
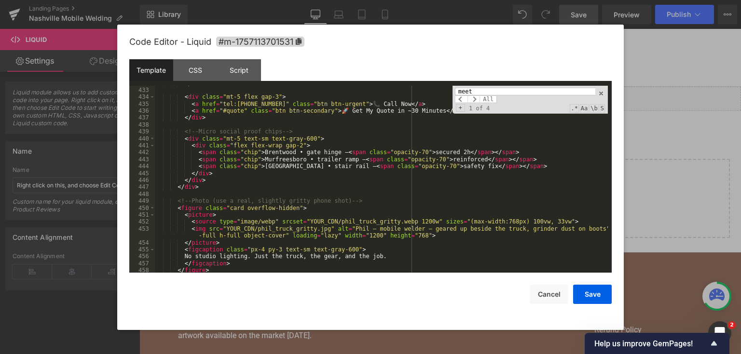
scroll to position [4158, 0]
click at [330, 224] on div "</ div > < div class = "mt-5 flex gap-3" > < a href = "tel:[PHONE_NUMBER]" clas…" at bounding box center [381, 181] width 453 height 202
drag, startPoint x: 220, startPoint y: 228, endPoint x: 316, endPoint y: 231, distance: 96.0
click at [316, 231] on div "</ div > < div class = "mt-5 flex gap-3" > < a href = "tel:[PHONE_NUMBER]" clas…" at bounding box center [381, 181] width 453 height 202
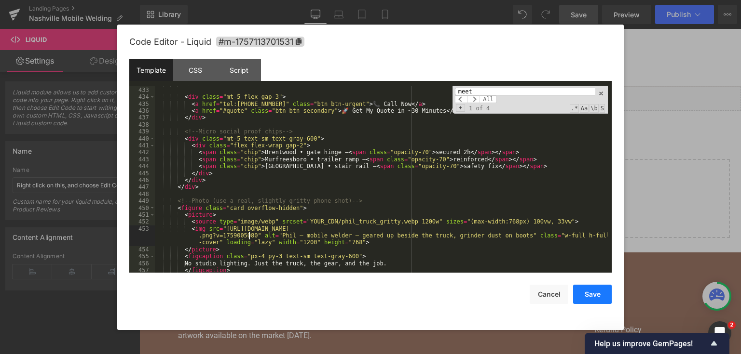
click at [611, 300] on button "Save" at bounding box center [592, 294] width 39 height 19
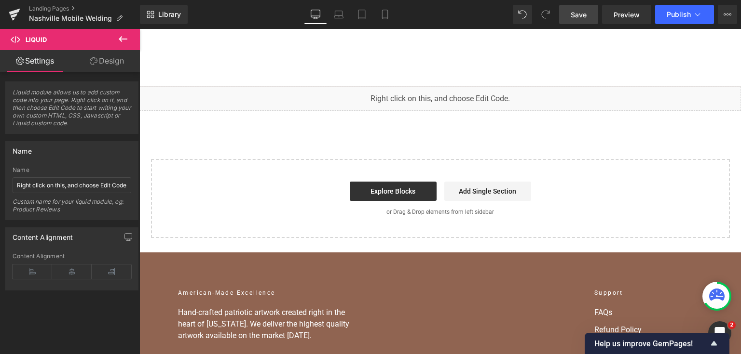
click at [585, 14] on span "Save" at bounding box center [578, 15] width 16 height 10
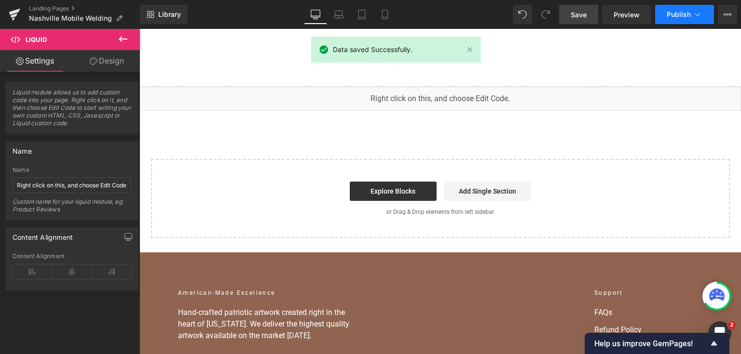
click at [669, 8] on button "Publish" at bounding box center [684, 14] width 59 height 19
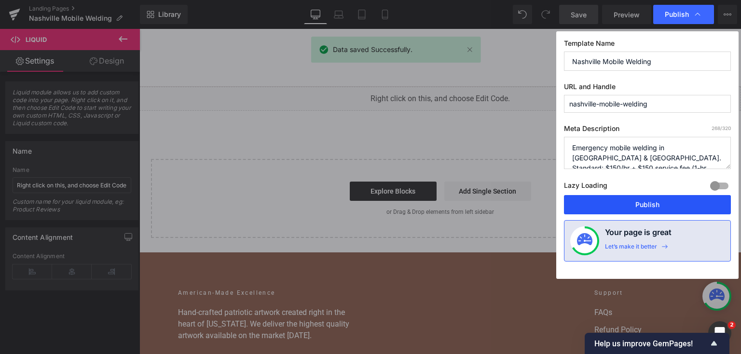
click at [625, 201] on button "Publish" at bounding box center [647, 204] width 167 height 19
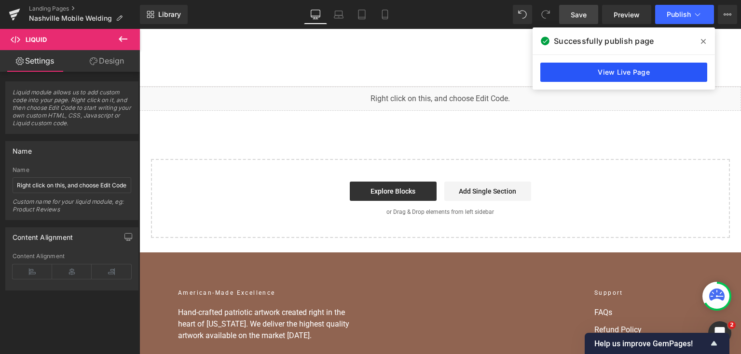
click at [624, 71] on link "View Live Page" at bounding box center [623, 72] width 167 height 19
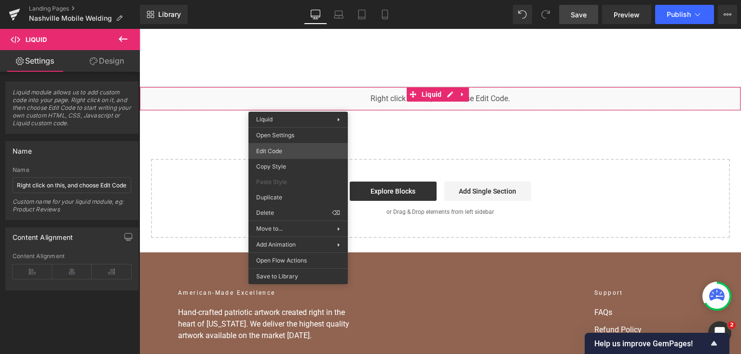
click at [304, 0] on div "You are previewing how the will restyle your page. You can not edit Elements in…" at bounding box center [370, 0] width 741 height 0
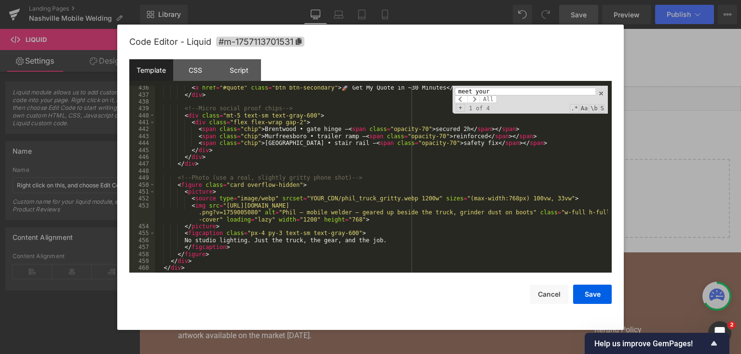
scroll to position [4182, 0]
type input "meet your"
click at [336, 214] on div "< a href = "#quote" class = "btn btn-secondary" > 🚀 Get My Quote in ~30 Minutes…" at bounding box center [381, 185] width 453 height 202
click at [249, 210] on div "< a href = "#quote" class = "btn btn-secondary" > 🚀 Get My Quote in ~30 Minutes…" at bounding box center [381, 185] width 453 height 202
click at [235, 212] on div "< a href = "#quote" class = "btn btn-secondary" > 🚀 Get My Quote in ~30 Minutes…" at bounding box center [381, 185] width 453 height 202
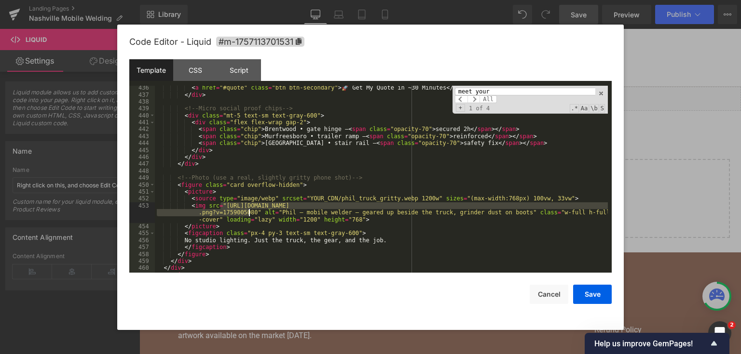
drag, startPoint x: 220, startPoint y: 207, endPoint x: 248, endPoint y: 214, distance: 28.4
click at [248, 214] on div "< a href = "#quote" class = "btn btn-secondary" > 🚀 Get My Quote in ~30 Minutes…" at bounding box center [381, 185] width 453 height 202
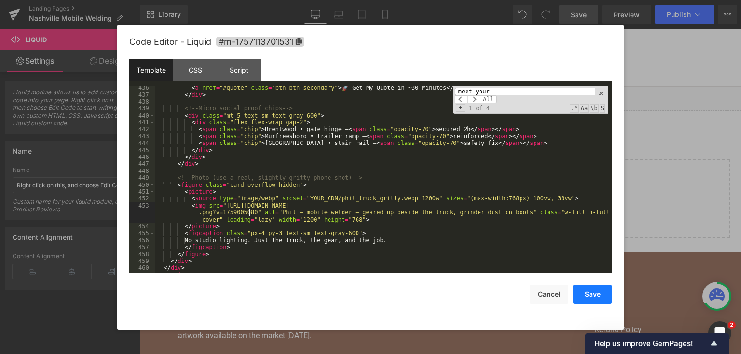
click at [605, 294] on button "Save" at bounding box center [592, 294] width 39 height 19
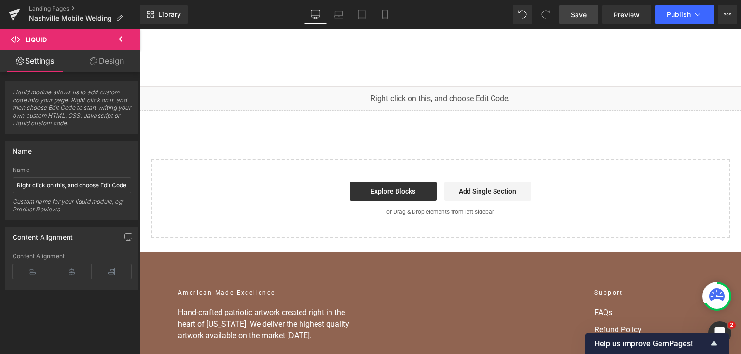
click at [584, 20] on link "Save" at bounding box center [578, 14] width 39 height 19
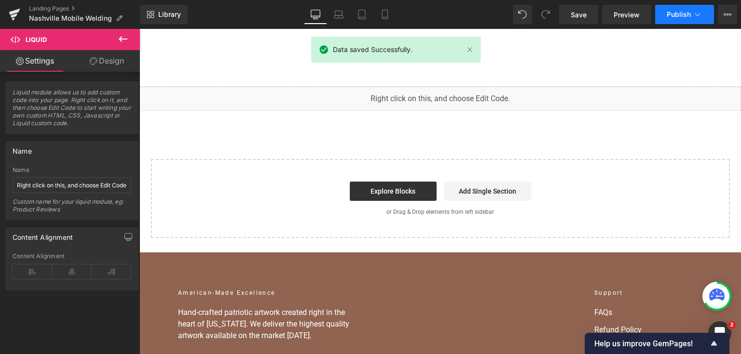
click at [676, 14] on span "Publish" at bounding box center [678, 15] width 24 height 8
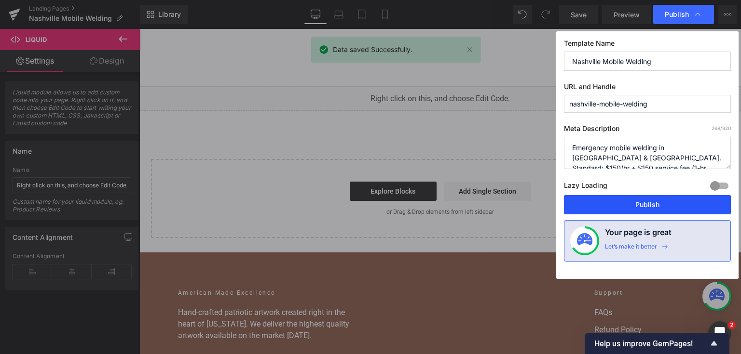
click at [637, 202] on button "Publish" at bounding box center [647, 204] width 167 height 19
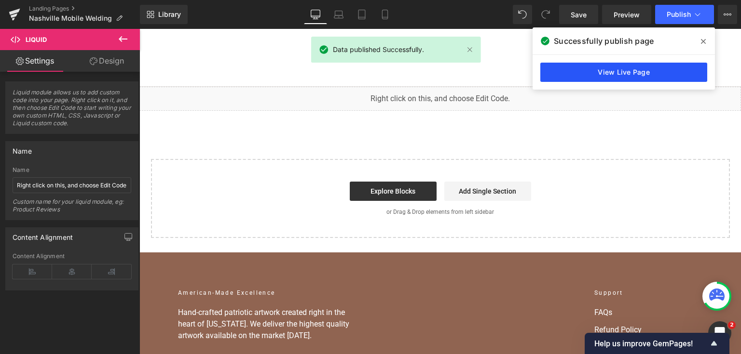
click at [620, 72] on link "View Live Page" at bounding box center [623, 72] width 167 height 19
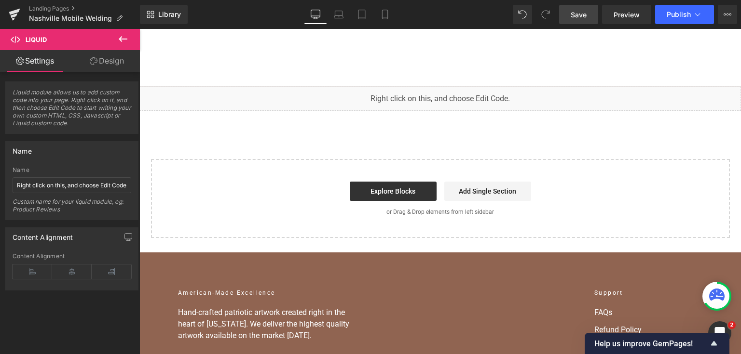
click at [585, 20] on link "Save" at bounding box center [578, 14] width 39 height 19
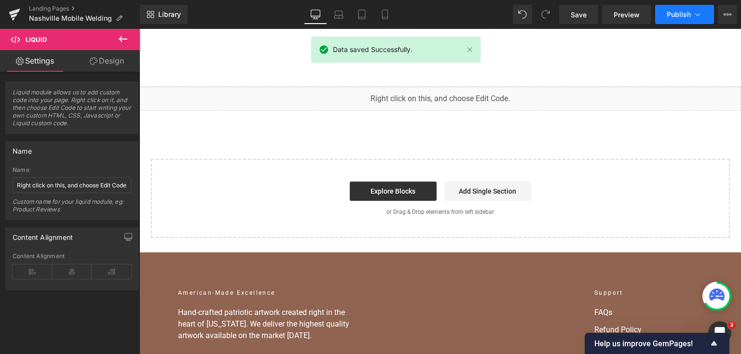
click at [685, 18] on button "Publish" at bounding box center [684, 14] width 59 height 19
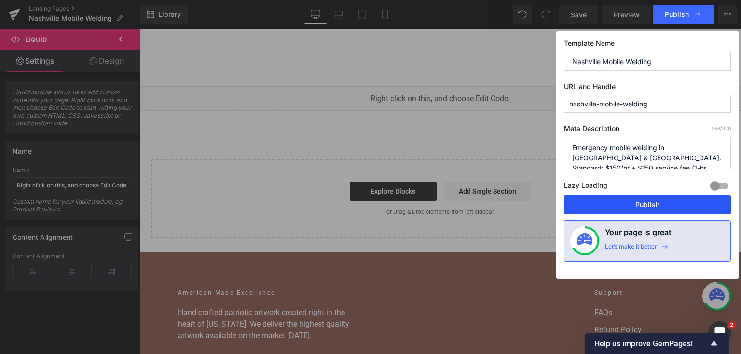
drag, startPoint x: 634, startPoint y: 200, endPoint x: 162, endPoint y: 50, distance: 494.9
click at [634, 200] on button "Publish" at bounding box center [647, 204] width 167 height 19
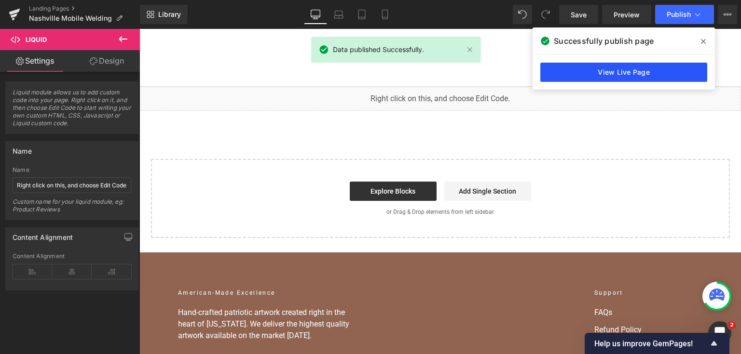
click at [618, 70] on link "View Live Page" at bounding box center [623, 72] width 167 height 19
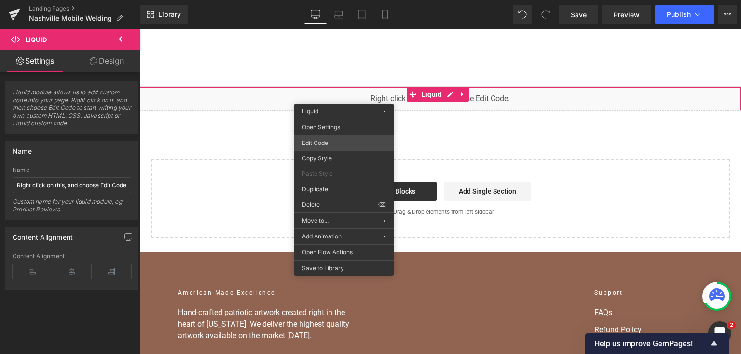
click at [347, 0] on div "You are previewing how the will restyle your page. You can not edit Elements in…" at bounding box center [370, 0] width 741 height 0
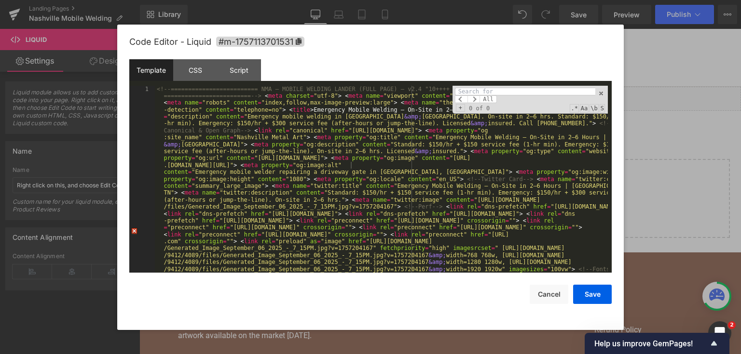
type input "e"
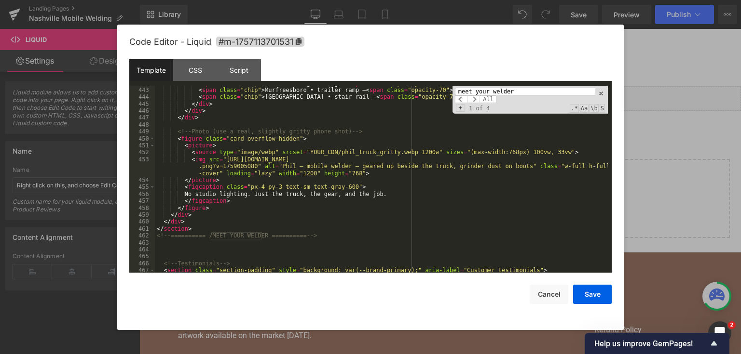
scroll to position [4228, 0]
type input "meet your welder"
click at [263, 187] on div "< span class = "chip" > Brentwood • gate hinge — < span class = "opacity-70" > …" at bounding box center [381, 181] width 453 height 202
drag, startPoint x: 299, startPoint y: 152, endPoint x: 324, endPoint y: 155, distance: 25.7
click at [324, 155] on div "< span class = "chip" > Brentwood • gate hinge — < span class = "opacity-70" > …" at bounding box center [381, 181] width 453 height 202
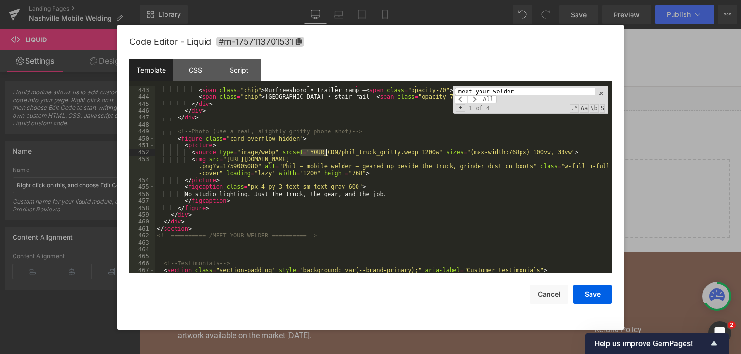
click at [326, 155] on div "< span class = "chip" > Brentwood • gate hinge — < span class = "opacity-70" > …" at bounding box center [381, 180] width 453 height 188
drag, startPoint x: 298, startPoint y: 151, endPoint x: 413, endPoint y: 152, distance: 115.3
click at [413, 152] on div "< span class = "chip" > Brentwood • gate hinge — < span class = "opacity-70" > …" at bounding box center [381, 181] width 453 height 202
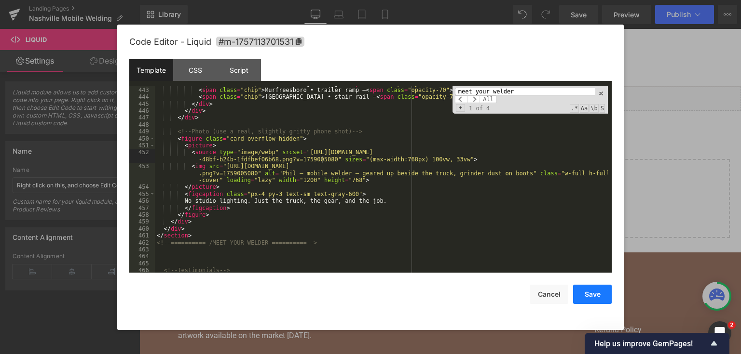
click at [595, 291] on button "Save" at bounding box center [592, 294] width 39 height 19
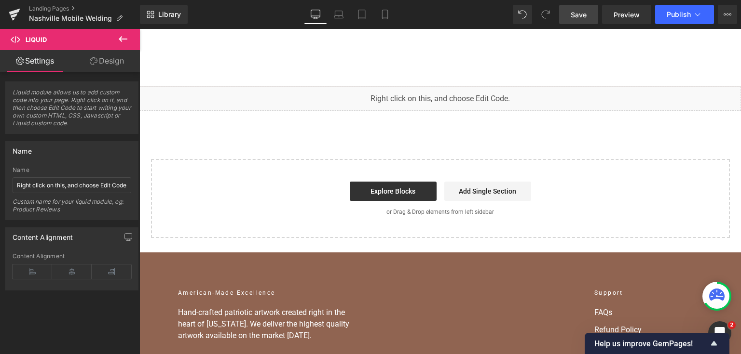
click at [581, 16] on span "Save" at bounding box center [578, 15] width 16 height 10
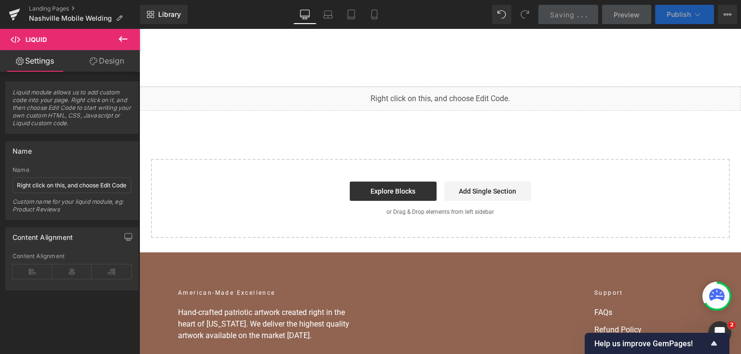
click at [671, 8] on button "Publish" at bounding box center [684, 14] width 59 height 19
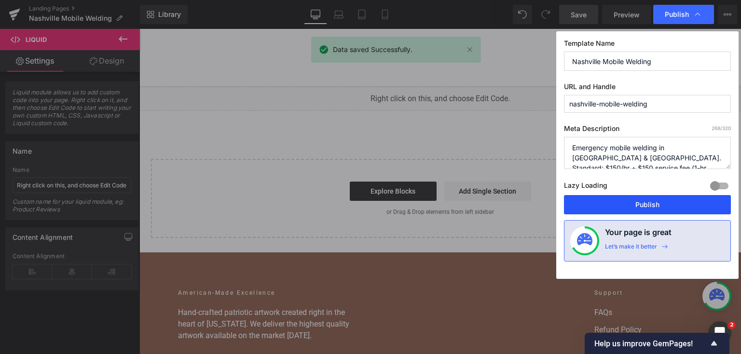
drag, startPoint x: 620, startPoint y: 207, endPoint x: 362, endPoint y: 113, distance: 274.8
click at [620, 207] on button "Publish" at bounding box center [647, 204] width 167 height 19
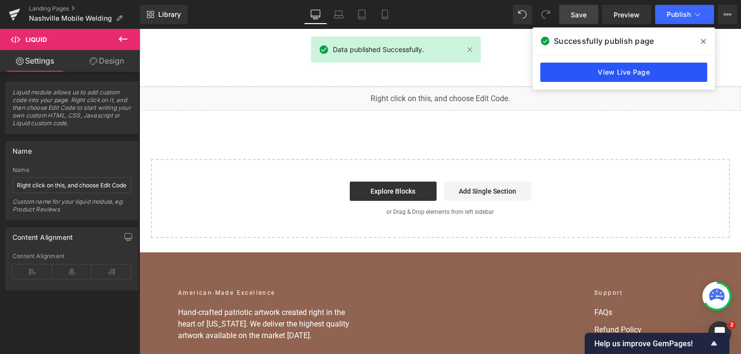
click at [618, 68] on link "View Live Page" at bounding box center [623, 72] width 167 height 19
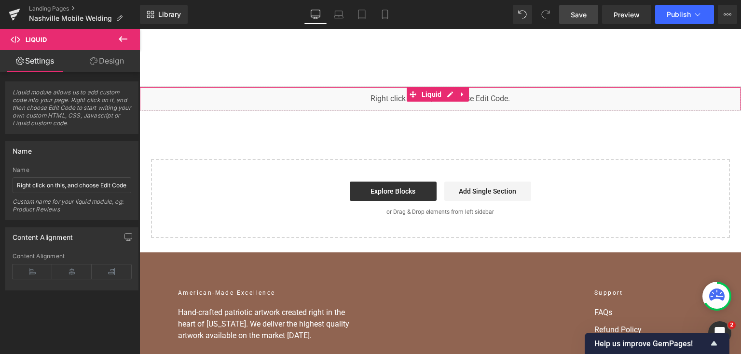
click at [296, 0] on div "You are previewing how the will restyle your page. You can not edit Elements in…" at bounding box center [370, 0] width 741 height 0
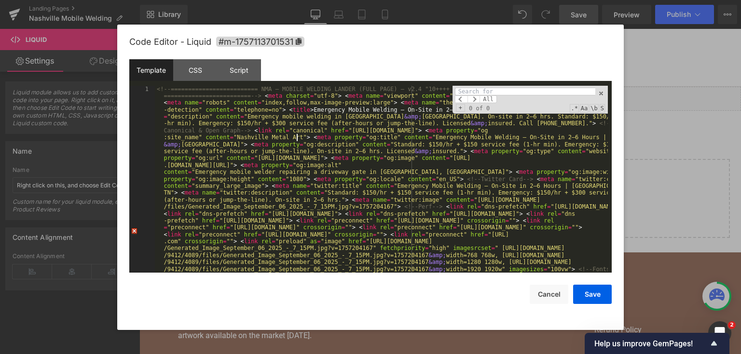
click at [514, 94] on input at bounding box center [525, 92] width 140 height 8
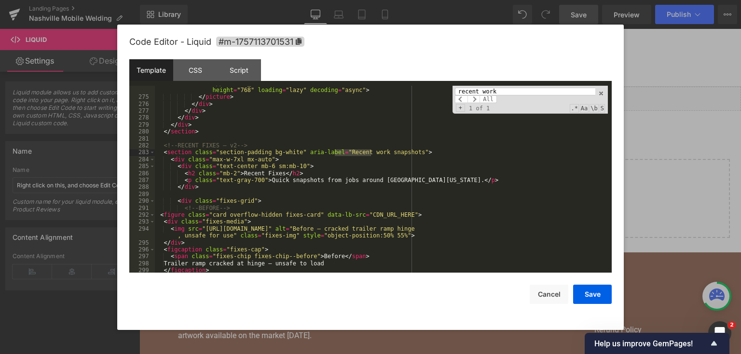
scroll to position [2865, 0]
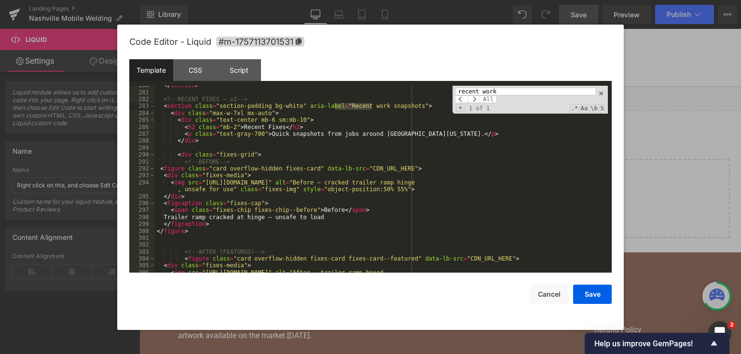
type input "recent work"
click at [273, 199] on div "</ section > <!-- RECENT FIXES — v2 --> < section class = "section-padding bg-w…" at bounding box center [381, 186] width 453 height 208
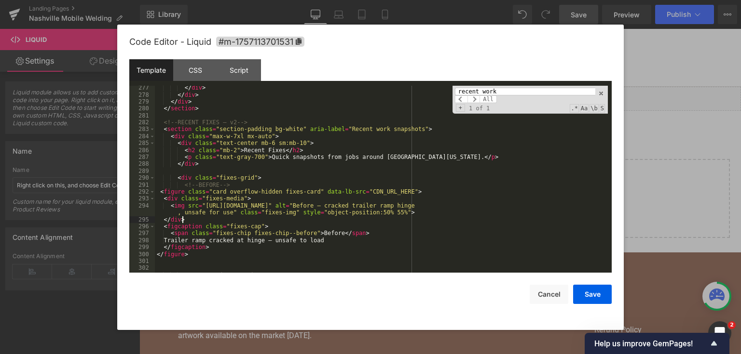
scroll to position [2841, 0]
click at [403, 208] on div "</ div > </ div > </ div > </ section > <!-- RECENT FIXES — v2 --> < section cl…" at bounding box center [381, 185] width 453 height 202
drag, startPoint x: 473, startPoint y: 206, endPoint x: 201, endPoint y: 208, distance: 271.5
click at [201, 208] on div "</ div > </ div > </ div > </ section > <!-- RECENT FIXES — v2 --> < section cl…" at bounding box center [381, 185] width 453 height 202
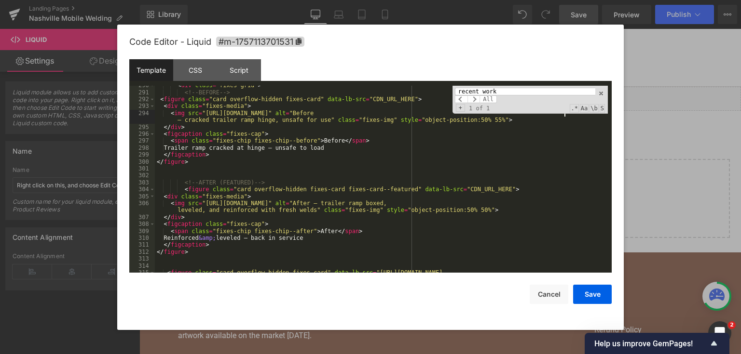
scroll to position [2957, 0]
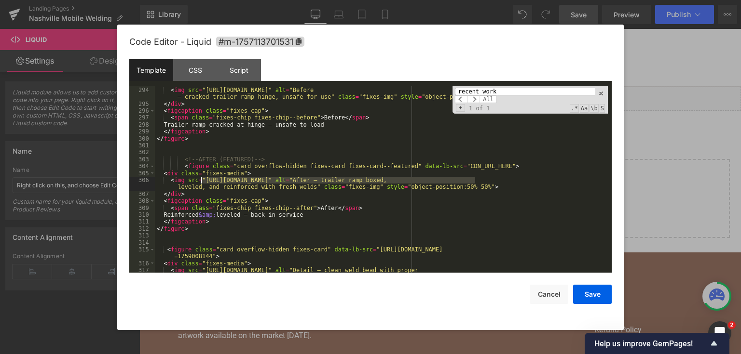
drag, startPoint x: 475, startPoint y: 179, endPoint x: 203, endPoint y: 177, distance: 273.0
click at [203, 177] on div "< div class = "fixes-media" > < img src = "[URL][DOMAIN_NAME]" alt = "Before — …" at bounding box center [381, 184] width 453 height 208
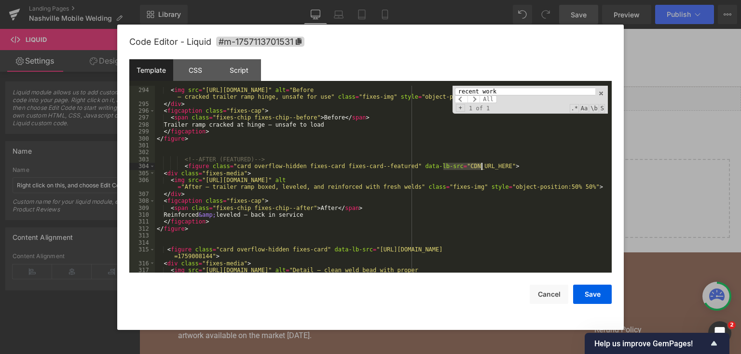
drag, startPoint x: 443, startPoint y: 166, endPoint x: 480, endPoint y: 170, distance: 37.8
click at [480, 170] on div "< div class = "fixes-media" > < img src = "[URL][DOMAIN_NAME]" alt = "Before — …" at bounding box center [381, 184] width 453 height 208
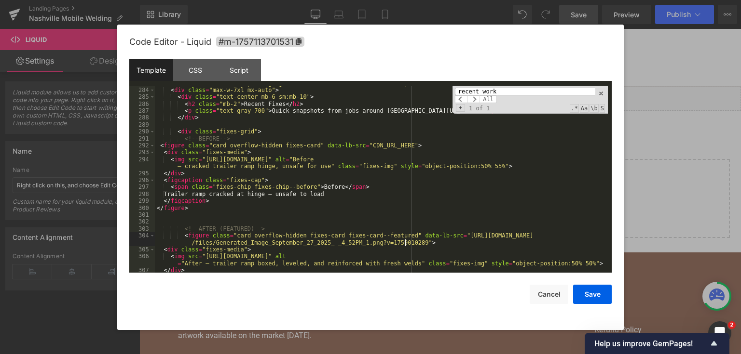
scroll to position [2888, 0]
click at [392, 145] on div "< section class = "section-padding bg-white" aria-label = "Recent work snapshot…" at bounding box center [381, 181] width 453 height 202
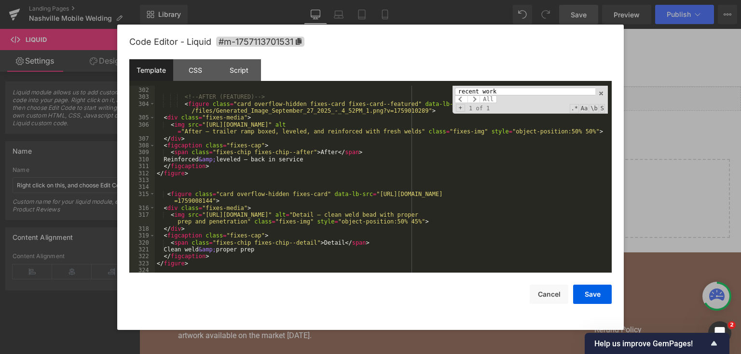
scroll to position [3050, 0]
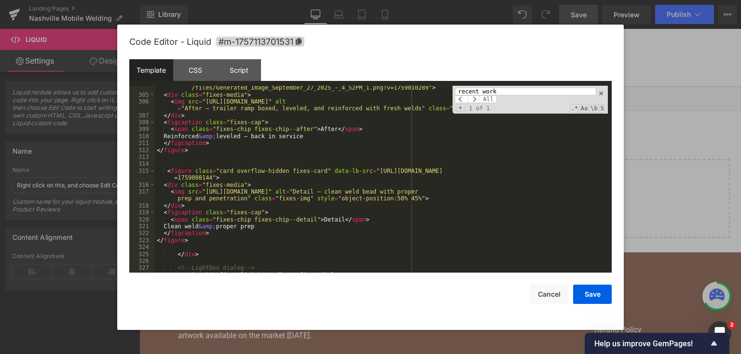
click at [390, 194] on div "< figure class = "card overflow-hidden fixes-card fixes-card--featured" data-lb…" at bounding box center [381, 182] width 453 height 208
drag, startPoint x: 360, startPoint y: 170, endPoint x: 208, endPoint y: 180, distance: 152.8
click at [208, 180] on div "< figure class = "card overflow-hidden fixes-card fixes-card--featured" data-lb…" at bounding box center [381, 182] width 453 height 208
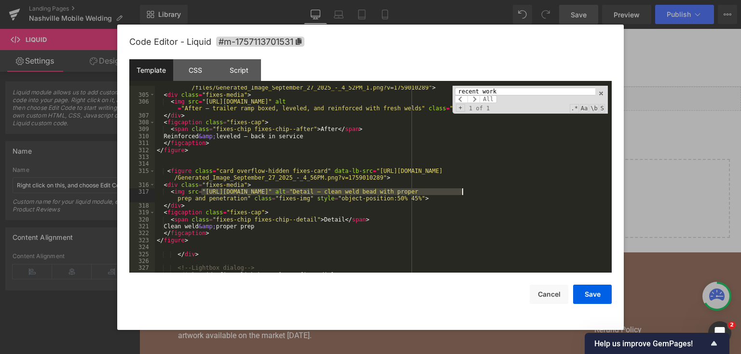
drag, startPoint x: 202, startPoint y: 191, endPoint x: 462, endPoint y: 193, distance: 260.4
click at [462, 193] on div "< figure class = "card overflow-hidden fixes-card fixes-card--featured" data-lb…" at bounding box center [381, 182] width 453 height 208
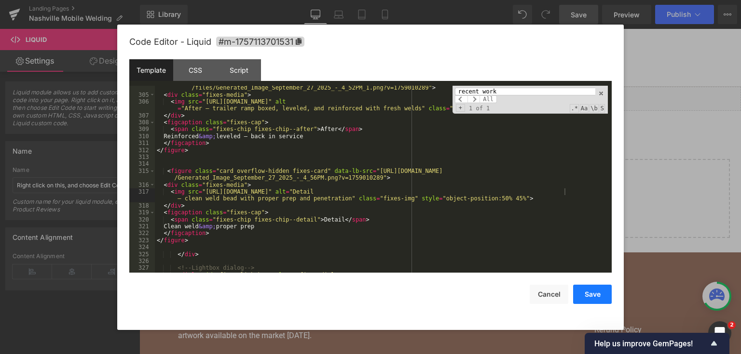
click at [585, 299] on button "Save" at bounding box center [592, 294] width 39 height 19
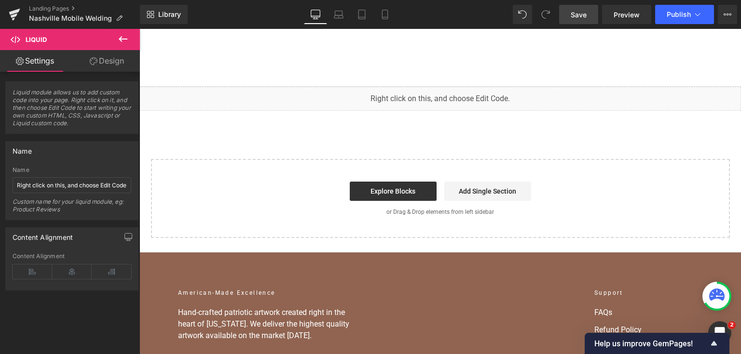
click at [576, 21] on link "Save" at bounding box center [578, 14] width 39 height 19
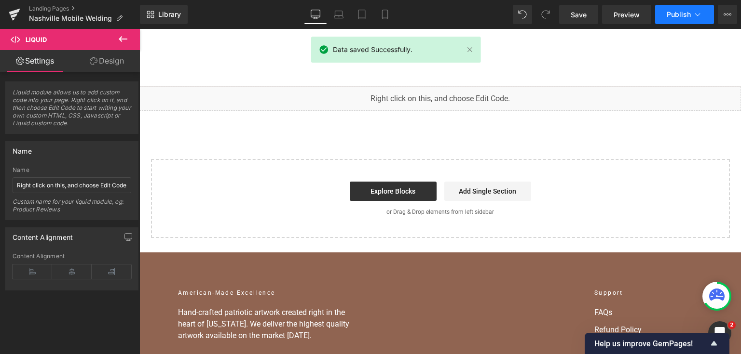
click at [669, 10] on button "Publish" at bounding box center [684, 14] width 59 height 19
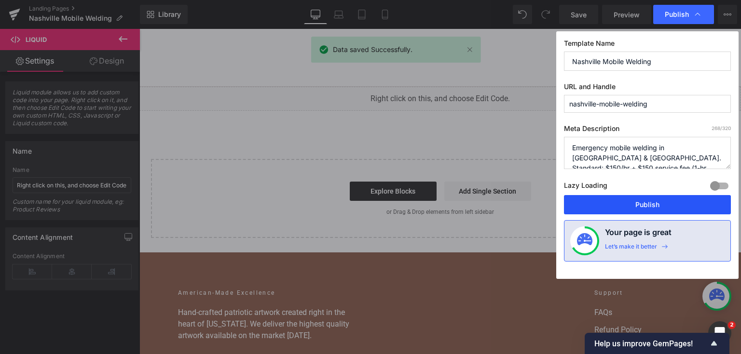
click at [653, 198] on button "Publish" at bounding box center [647, 204] width 167 height 19
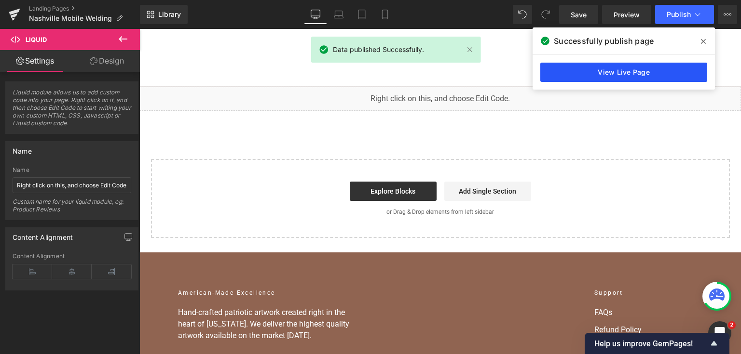
click at [554, 69] on link "View Live Page" at bounding box center [623, 72] width 167 height 19
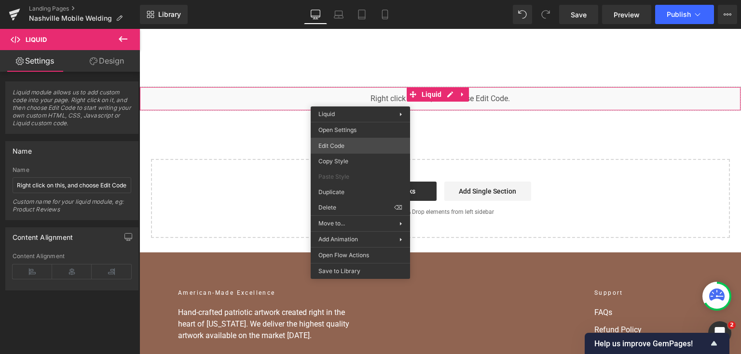
click at [353, 0] on div "You are previewing how the will restyle your page. You can not edit Elements in…" at bounding box center [370, 0] width 741 height 0
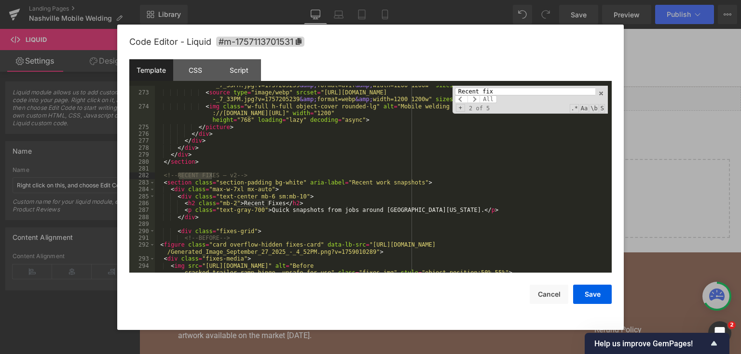
scroll to position [2811, 0]
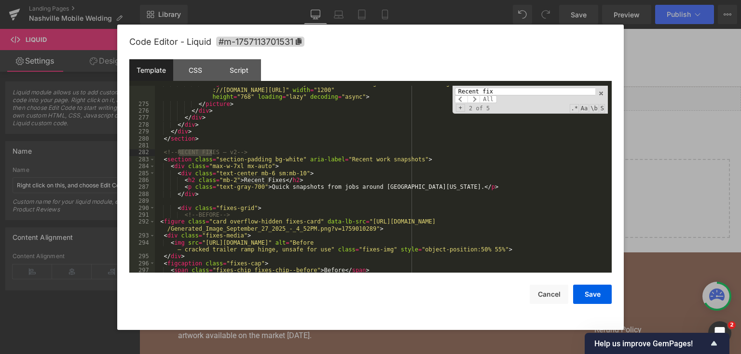
type input "Recent fix"
click at [280, 203] on div "< img class = "w-full h-full object-cover rounded-lg" alt = "Mobile welding tru…" at bounding box center [381, 187] width 453 height 215
click at [386, 237] on div "< img class = "w-full h-full object-cover rounded-lg" alt = "Mobile welding tru…" at bounding box center [381, 187] width 453 height 215
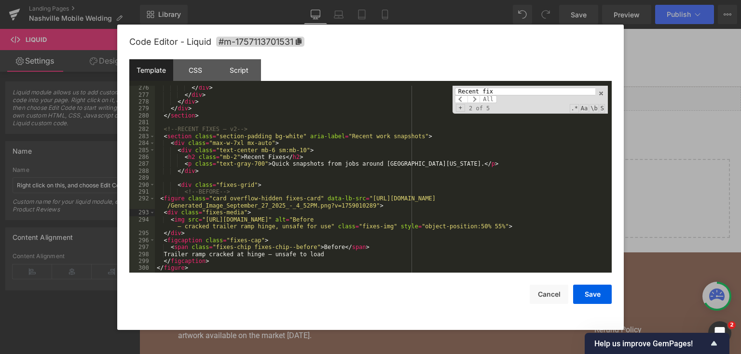
scroll to position [2857, 0]
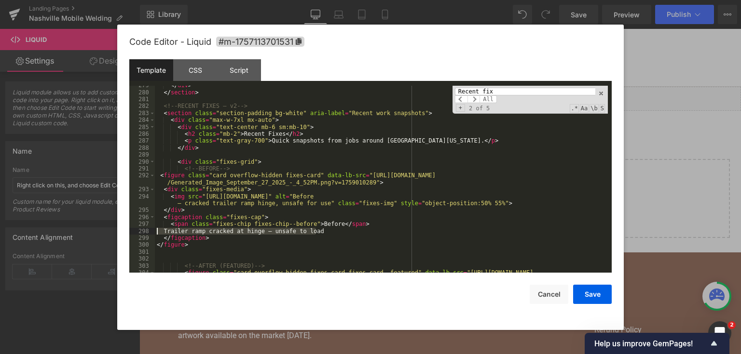
drag, startPoint x: 331, startPoint y: 233, endPoint x: 155, endPoint y: 234, distance: 175.5
click at [155, 234] on div "</ div > </ section > <!-- RECENT FIXES — v2 --> < section class = "section-pad…" at bounding box center [381, 186] width 453 height 208
click at [300, 236] on div "</ div > </ section > <!-- RECENT FIXES — v2 --> < section class = "section-pad…" at bounding box center [381, 186] width 453 height 208
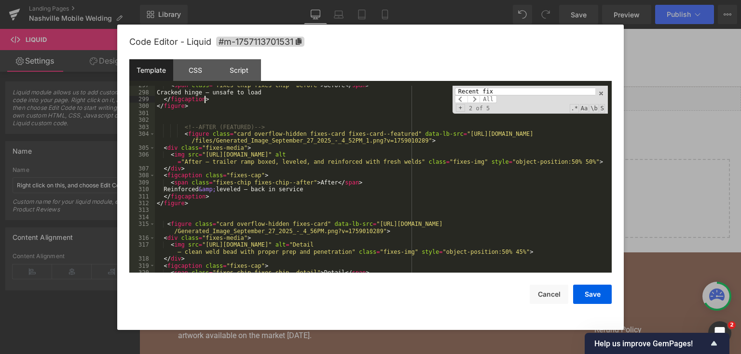
scroll to position [2996, 0]
drag, startPoint x: 167, startPoint y: 189, endPoint x: 309, endPoint y: 190, distance: 141.3
click at [309, 190] on div "< span class = "fixes-chip fixes-chip--before" > Before </ span > Cracked hinge…" at bounding box center [381, 183] width 453 height 202
click at [314, 191] on div "< span class = "fixes-chip fixes-chip--before" > Before </ span > Cracked hinge…" at bounding box center [381, 183] width 453 height 202
click at [294, 205] on div "< span class = "fixes-chip fixes-chip--before" > Before </ span > Cracked hinge…" at bounding box center [381, 183] width 453 height 202
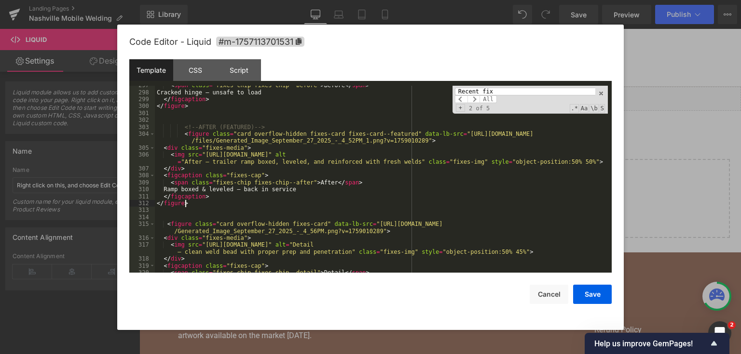
click at [294, 191] on div "< span class = "fixes-chip fixes-chip--before" > Before </ span > Cracked hinge…" at bounding box center [381, 183] width 453 height 202
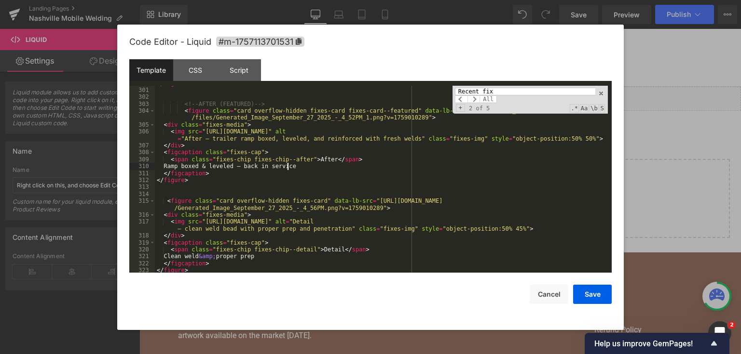
scroll to position [3042, 0]
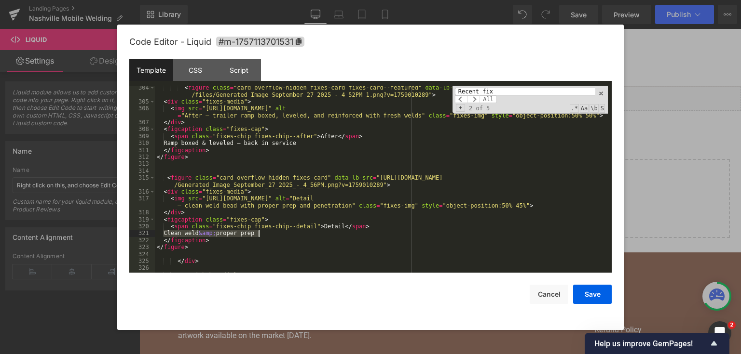
drag, startPoint x: 164, startPoint y: 232, endPoint x: 275, endPoint y: 236, distance: 111.0
click at [275, 236] on div "< figure class = "card overflow-hidden fixes-card fixes-card--featured" data-lb…" at bounding box center [381, 188] width 453 height 208
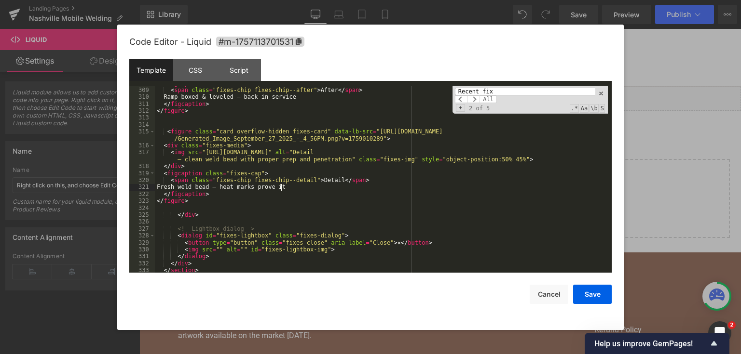
scroll to position [3089, 0]
click at [595, 293] on button "Save" at bounding box center [592, 294] width 39 height 19
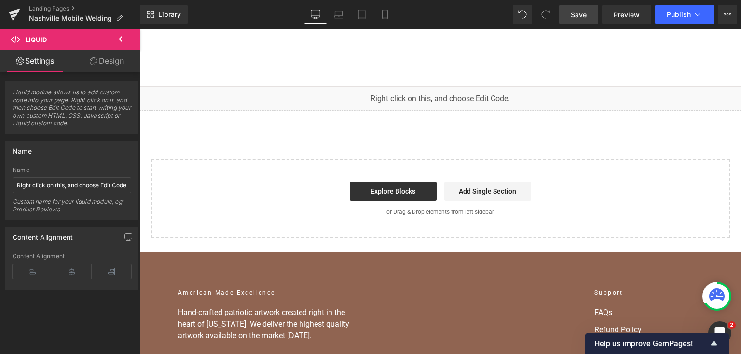
click at [586, 10] on span "Save" at bounding box center [578, 15] width 16 height 10
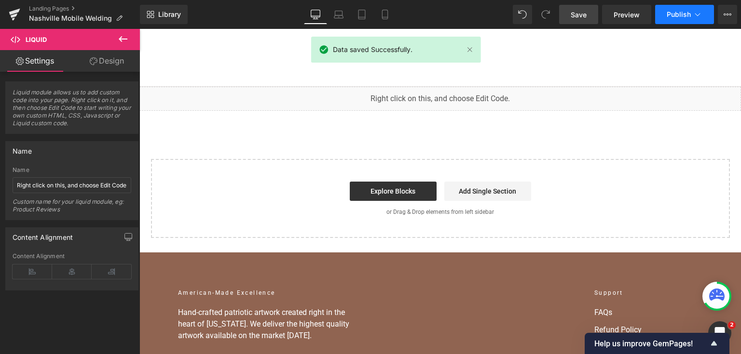
click at [684, 11] on span "Publish" at bounding box center [678, 15] width 24 height 8
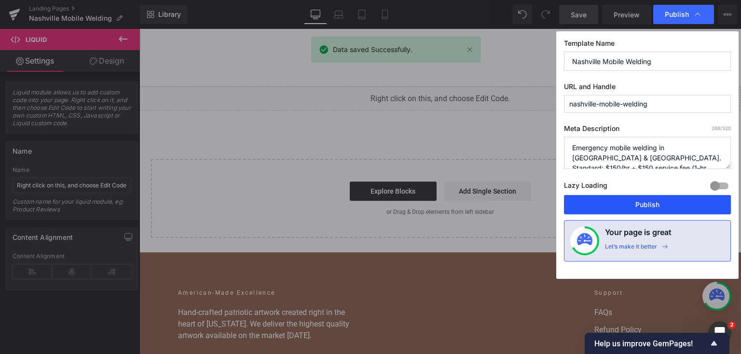
click at [631, 195] on button "Publish" at bounding box center [647, 204] width 167 height 19
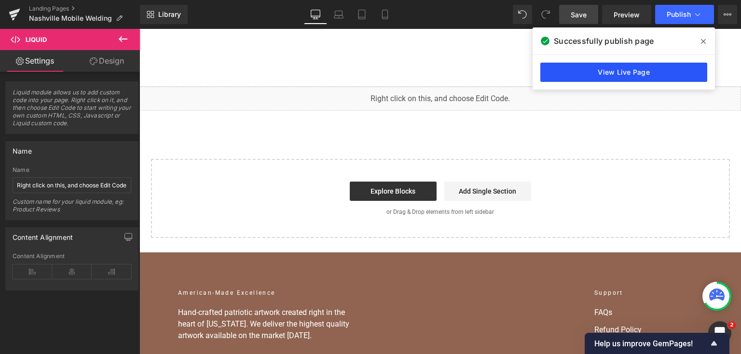
click at [687, 74] on link "View Live Page" at bounding box center [623, 72] width 167 height 19
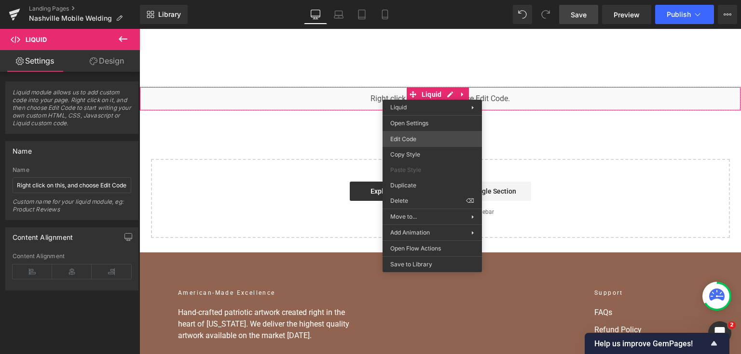
click at [411, 0] on div "You are previewing how the will restyle your page. You can not edit Elements in…" at bounding box center [370, 0] width 741 height 0
